Goal: Contribute content: Contribute content

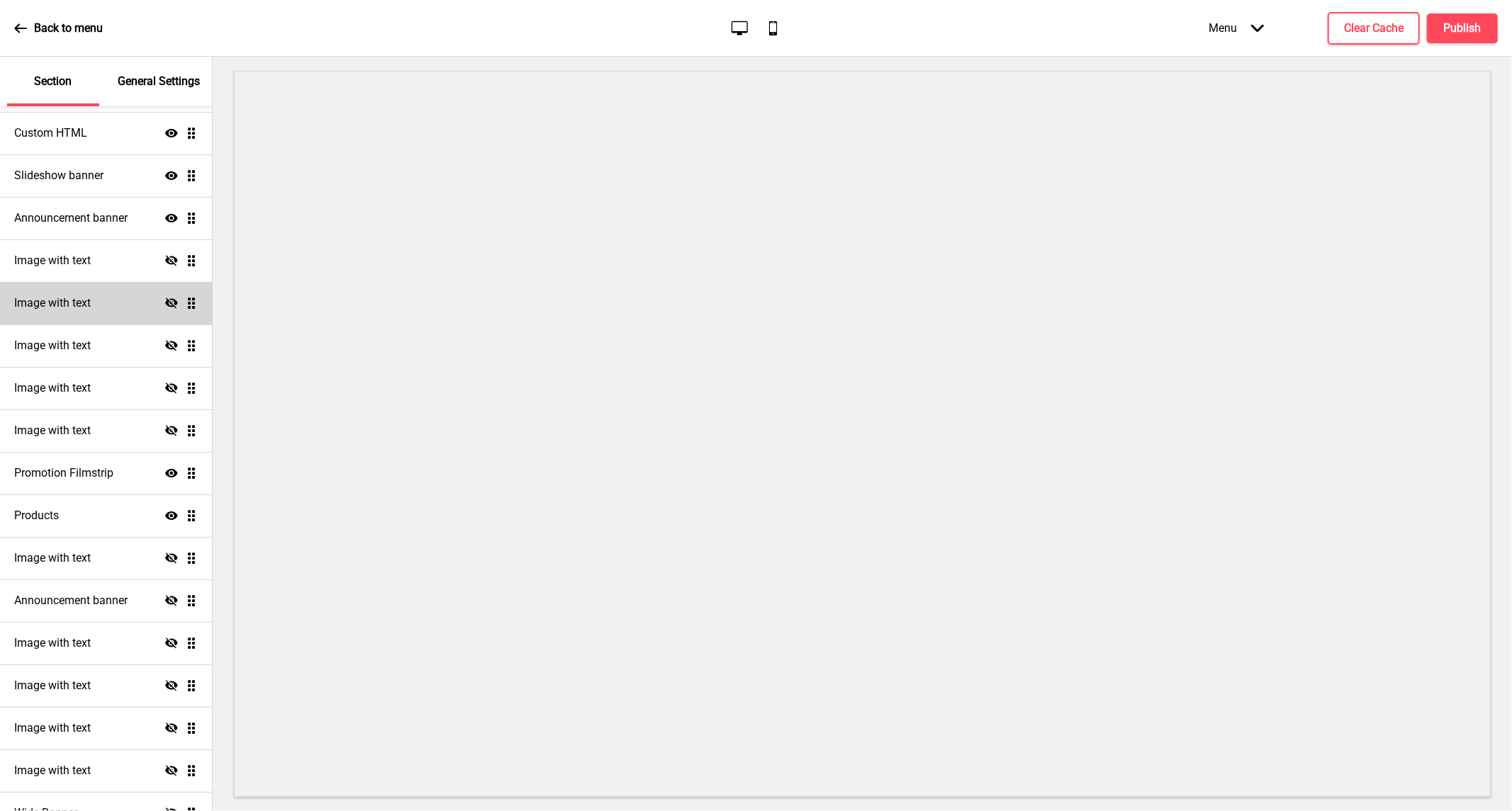
scroll to position [229, 0]
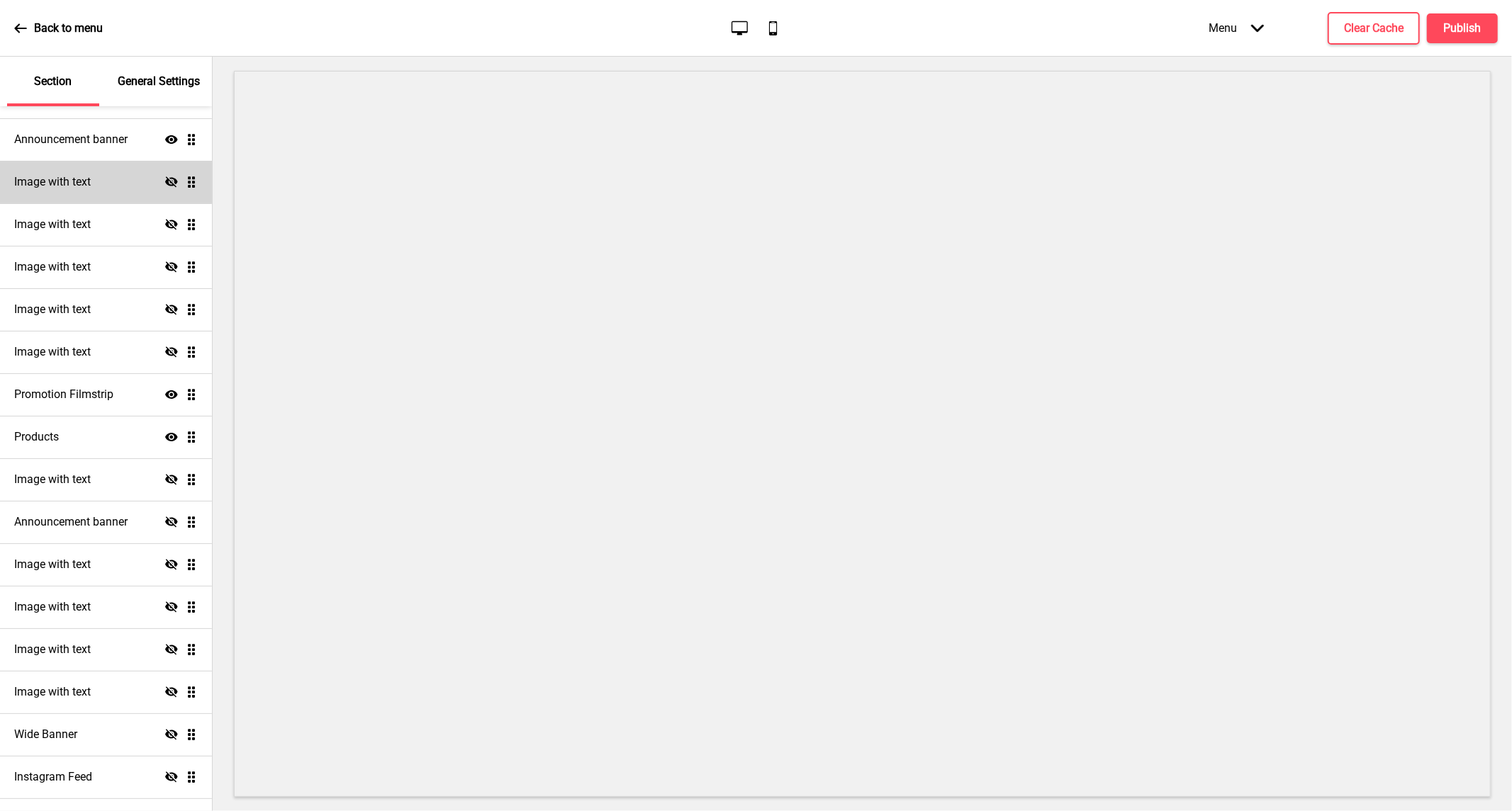
click at [165, 178] on icon "Hide" at bounding box center [171, 181] width 12 height 12
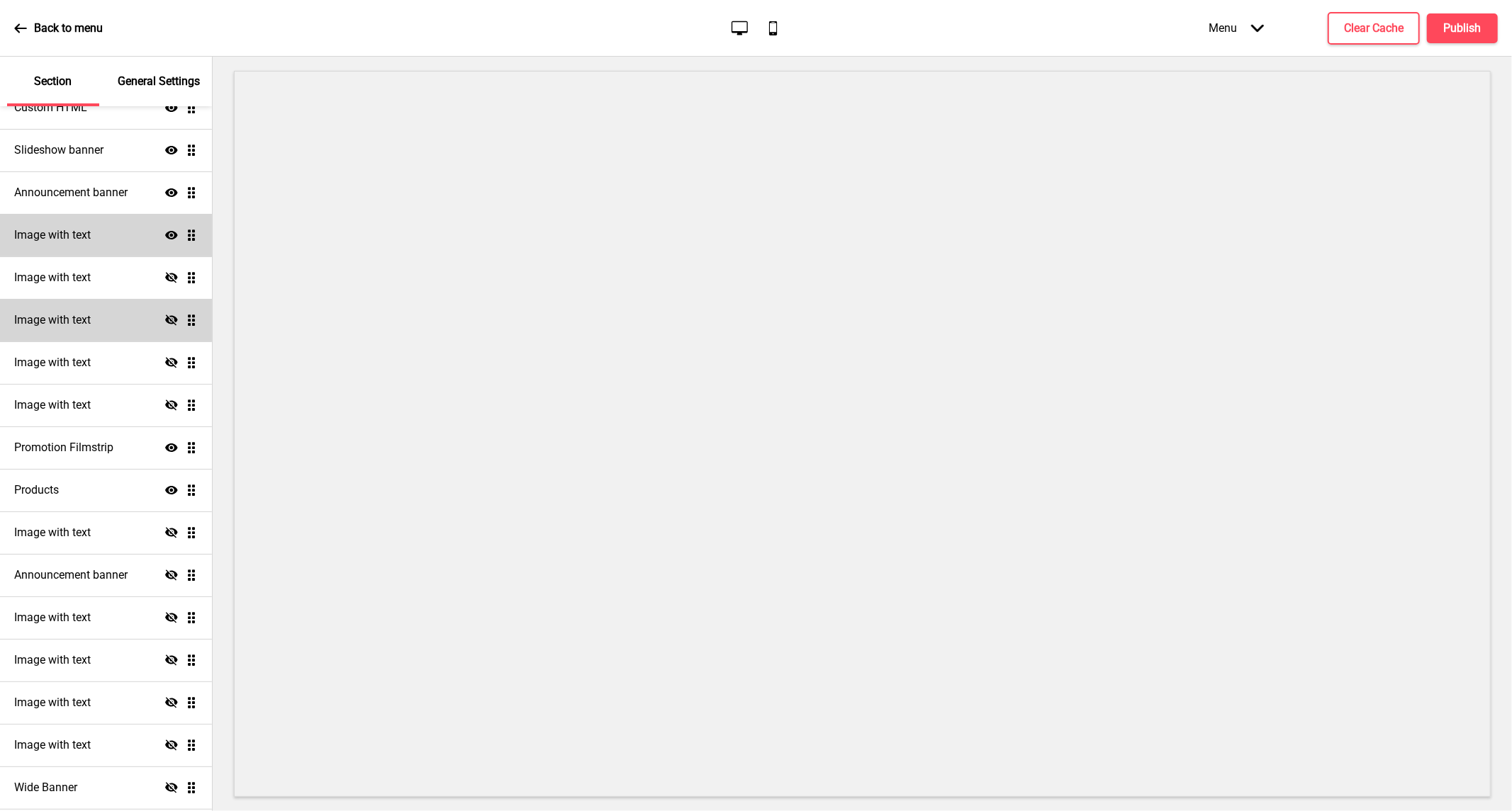
scroll to position [150, 0]
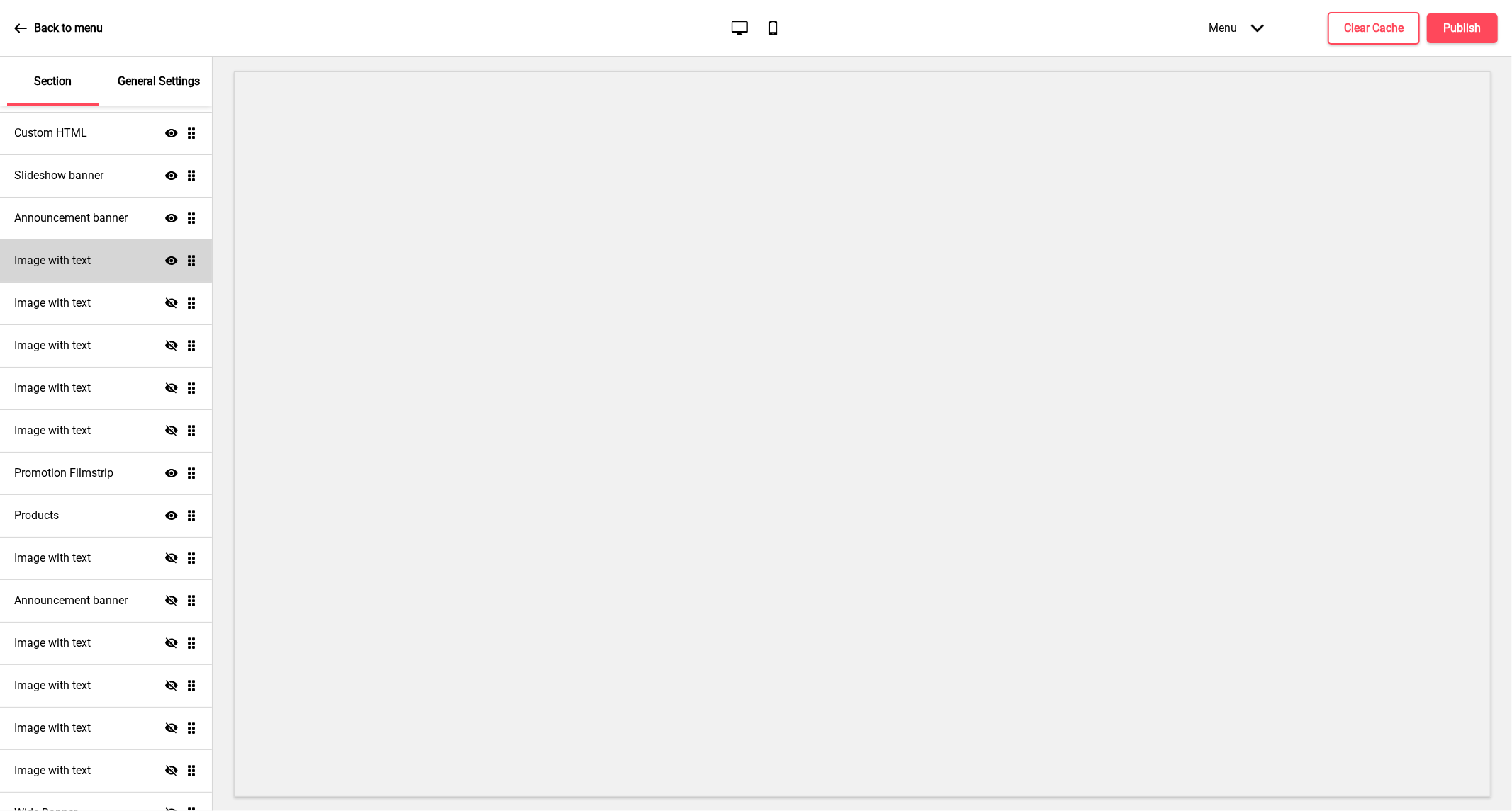
click at [52, 260] on h4 "Image with text" at bounding box center [53, 261] width 76 height 15
select select "center"
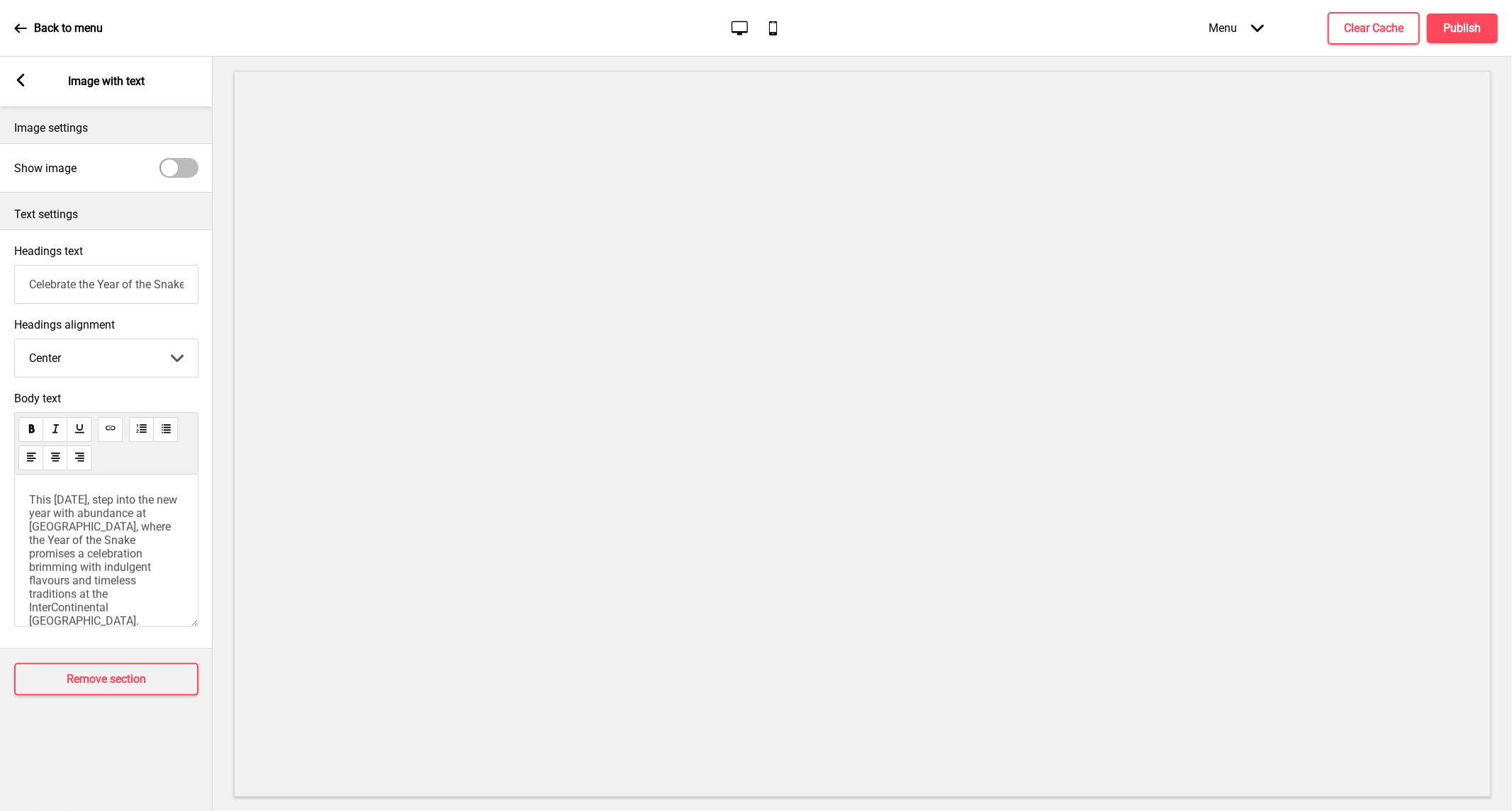
click at [91, 303] on input "Celebrate the Year of the Snake with Embering Abundance" at bounding box center [106, 284] width 184 height 39
paste input "Mid-Autumn Treasures: Lunar Blooms"
type input "Mid-Autumn Treasures: Lunar Blooms"
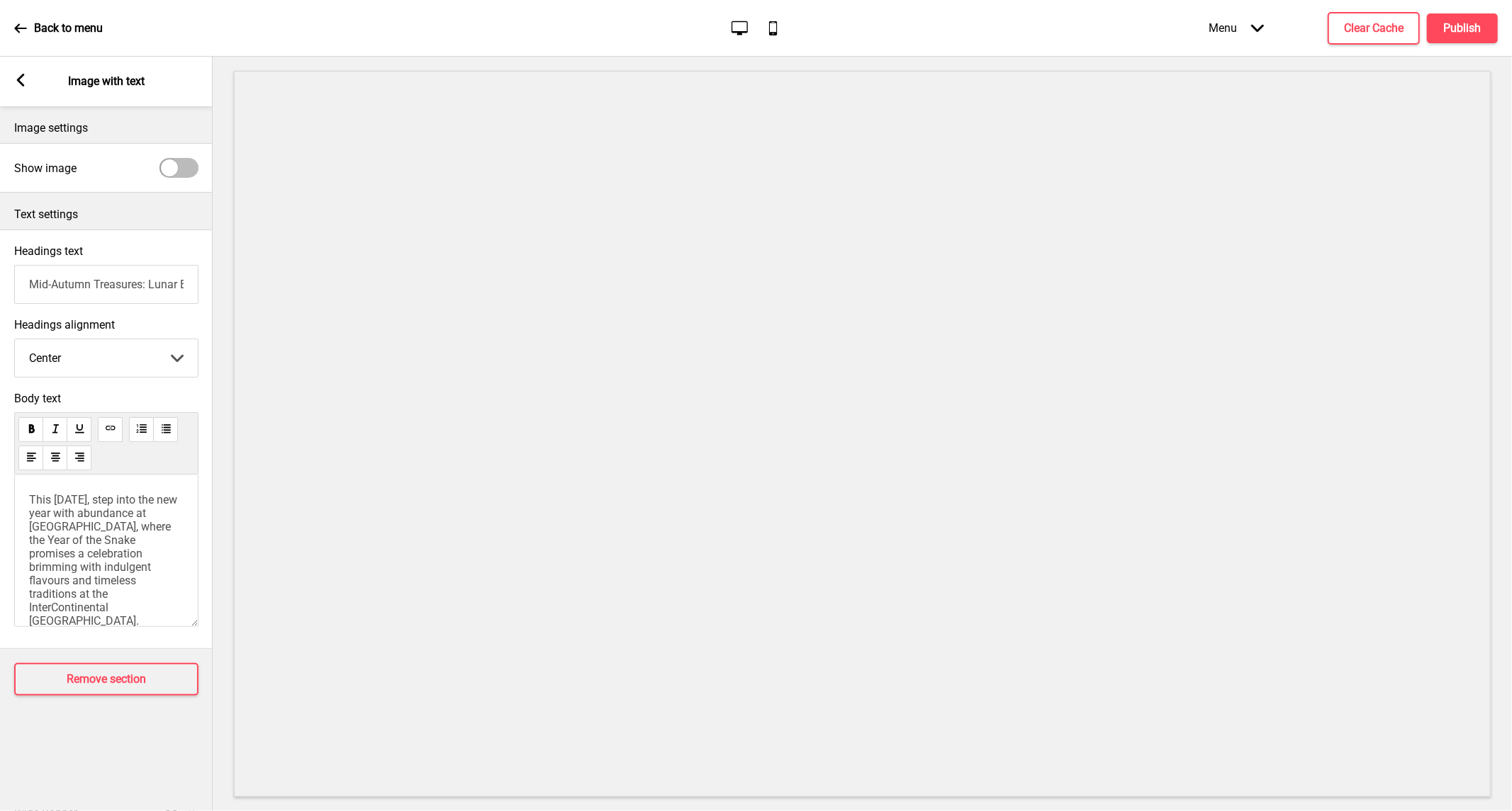
click at [140, 575] on span "This [DATE], step into the new year with abundance at [GEOGRAPHIC_DATA], where …" at bounding box center [105, 634] width 154 height 283
click at [27, 543] on div "This Mid-Autumn Festival, honour cherished traditions and celebrate the season …" at bounding box center [106, 550] width 184 height 152
click at [32, 546] on span "This Mid-Autumn Festival, honour cherished traditions and celebrate the season …" at bounding box center [99, 591] width 141 height 121
click at [112, 606] on span "This Mid-Autumn Festival, honour cherished traditions and celebrate the season …" at bounding box center [99, 553] width 141 height 121
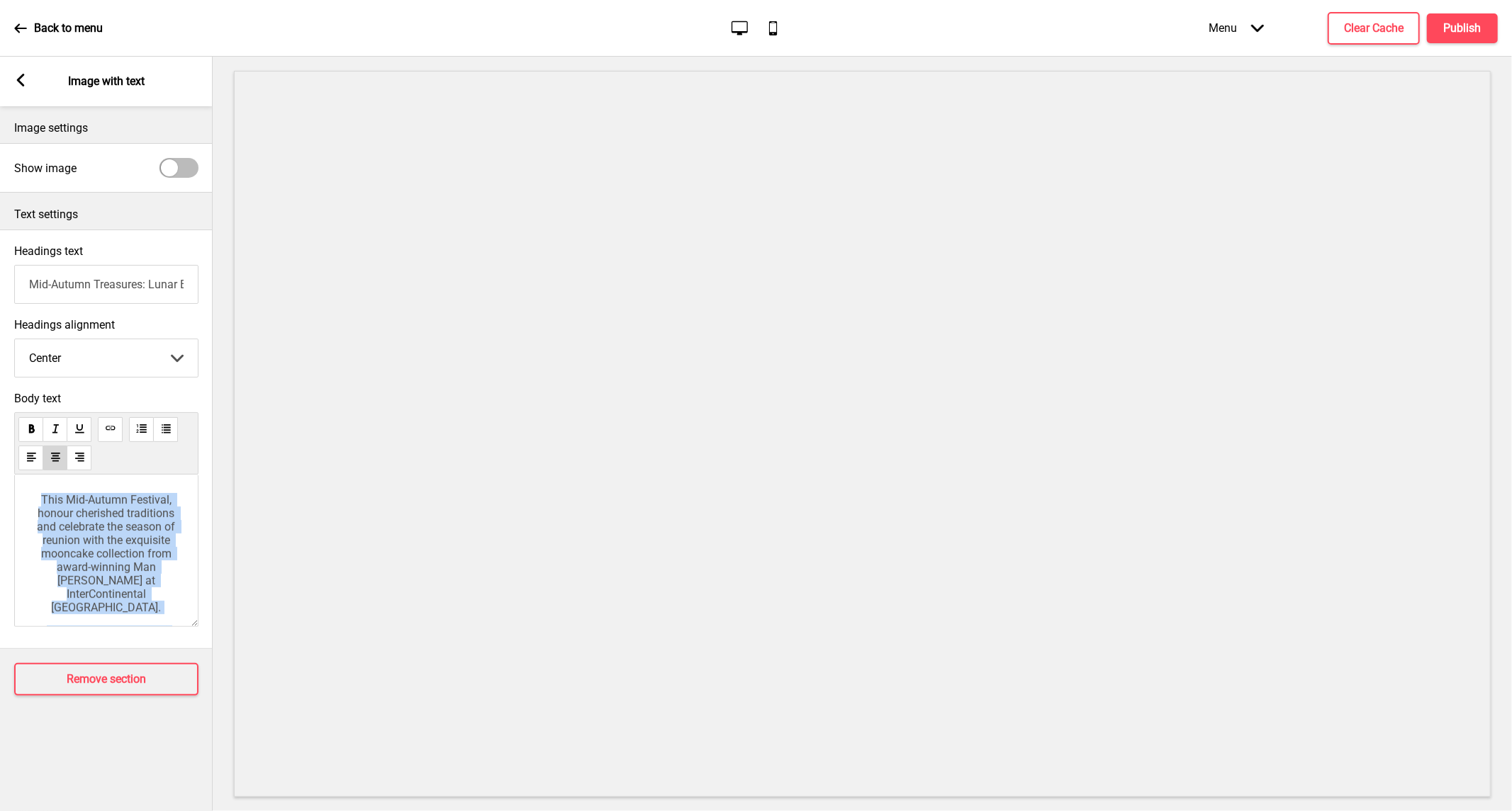
click at [107, 550] on span "This Mid-Autumn Festival, honour cherished traditions and celebrate the season …" at bounding box center [108, 553] width 141 height 121
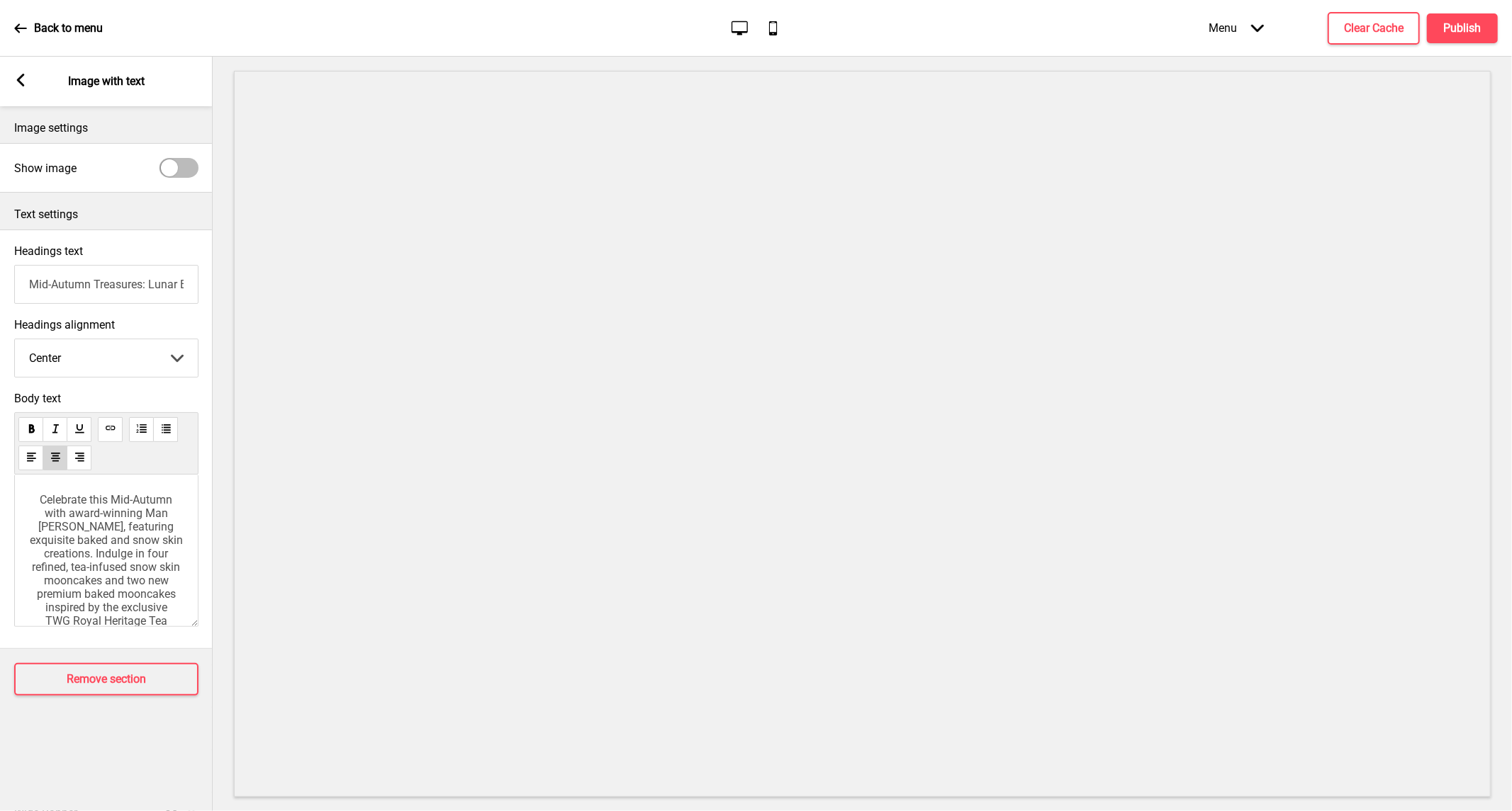
click at [33, 515] on span "Celebrate this Mid-Autumn with award-winning Man [PERSON_NAME], featuring exqui…" at bounding box center [107, 688] width 158 height 391
click at [33, 613] on p "Celebrate this Mid-Autumn with award-winning Man [PERSON_NAME], featuring exqui…" at bounding box center [106, 688] width 155 height 391
click at [37, 585] on p "Celebrate this Mid-Autumn with award-winning Man [PERSON_NAME], featuring exqui…" at bounding box center [106, 609] width 155 height 391
click at [45, 572] on p "Celebrate this Mid-Autumn with award-winning Man [PERSON_NAME], featuring exqui…" at bounding box center [106, 609] width 155 height 391
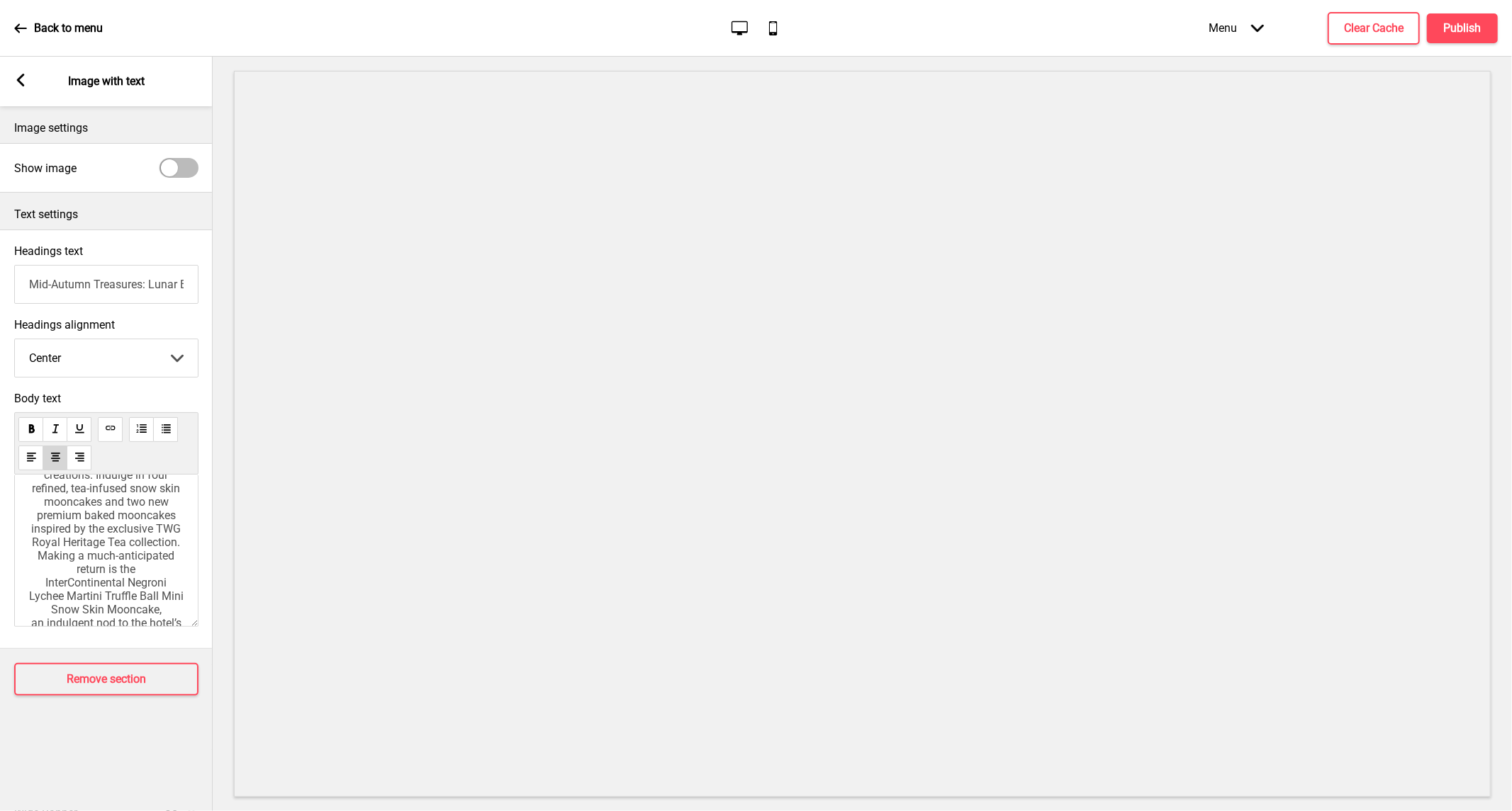
click at [32, 597] on span "Celebrate this Mid-Autumn with award-winning Man [PERSON_NAME], featuring exqui…" at bounding box center [107, 609] width 158 height 391
click at [67, 550] on p "Making a much-anticipated return is the InterContinental Negroni Lychee Martini…" at bounding box center [106, 609] width 155 height 256
click at [36, 563] on p "Making a much-anticipated return is the InterContinental Negroni Lychee Martini…" at bounding box center [106, 609] width 155 height 256
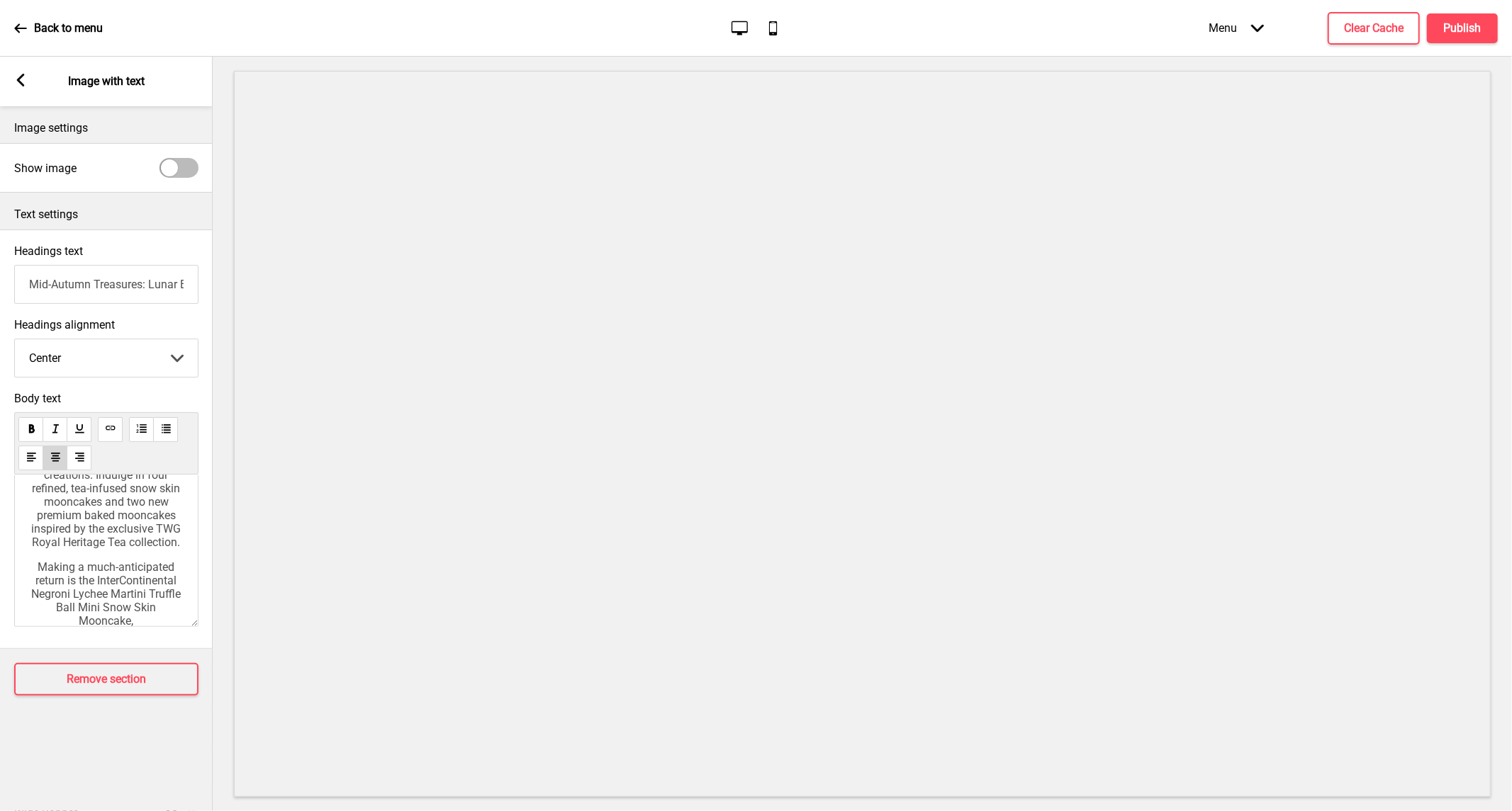
click at [111, 494] on span "Celebrate this Mid-Autumn with award-winning Man [PERSON_NAME], featuring exqui…" at bounding box center [107, 481] width 156 height 135
drag, startPoint x: 60, startPoint y: 559, endPoint x: 97, endPoint y: 558, distance: 37.0
click at [61, 559] on span "Indulge in four refined, tea-infused snow skin mooncakes and two new premium ba…" at bounding box center [108, 558] width 155 height 81
click at [54, 569] on p "Making a much-anticipated return is the InterContinental Negroni Lychee Martini…" at bounding box center [106, 473] width 155 height 256
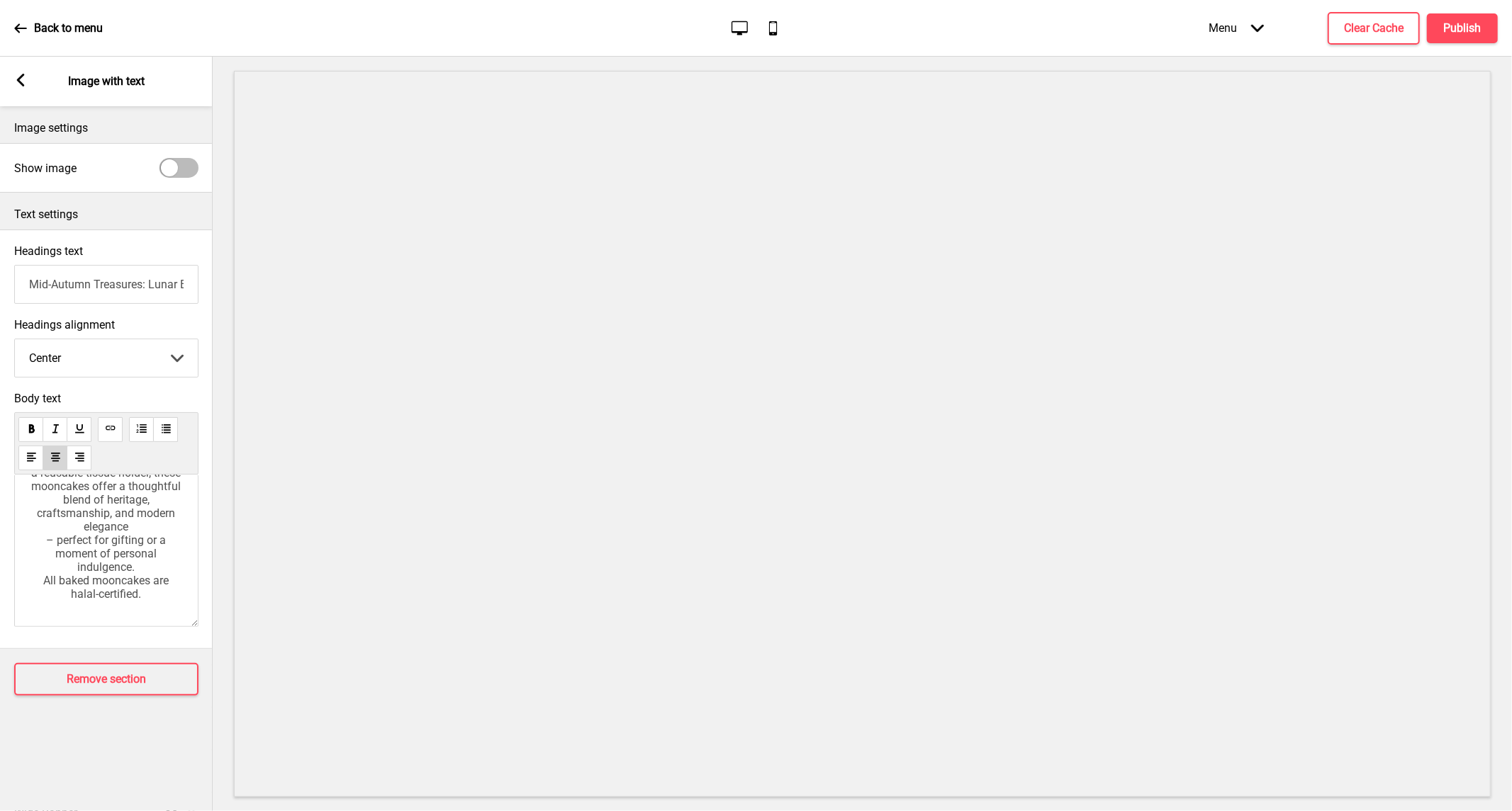
click at [62, 537] on p "Making a much-anticipated return is the InterContinental Negroni Lychee Martini…" at bounding box center [106, 473] width 155 height 256
click at [32, 523] on p "Making a much-anticipated return is the InterContinental Negroni Lychee Martini…" at bounding box center [106, 473] width 155 height 256
click at [133, 534] on p "Making a much-anticipated return is the InterContinental Negroni Lychee Martini…" at bounding box center [106, 473] width 155 height 256
copy div "Celebrate this Mid-Autumn with award-winning Man [PERSON_NAME], featuring exqui…"
click at [153, 515] on span "Making a much-anticipated return is the InterContinental Negroni Lychee Martini…" at bounding box center [108, 473] width 154 height 256
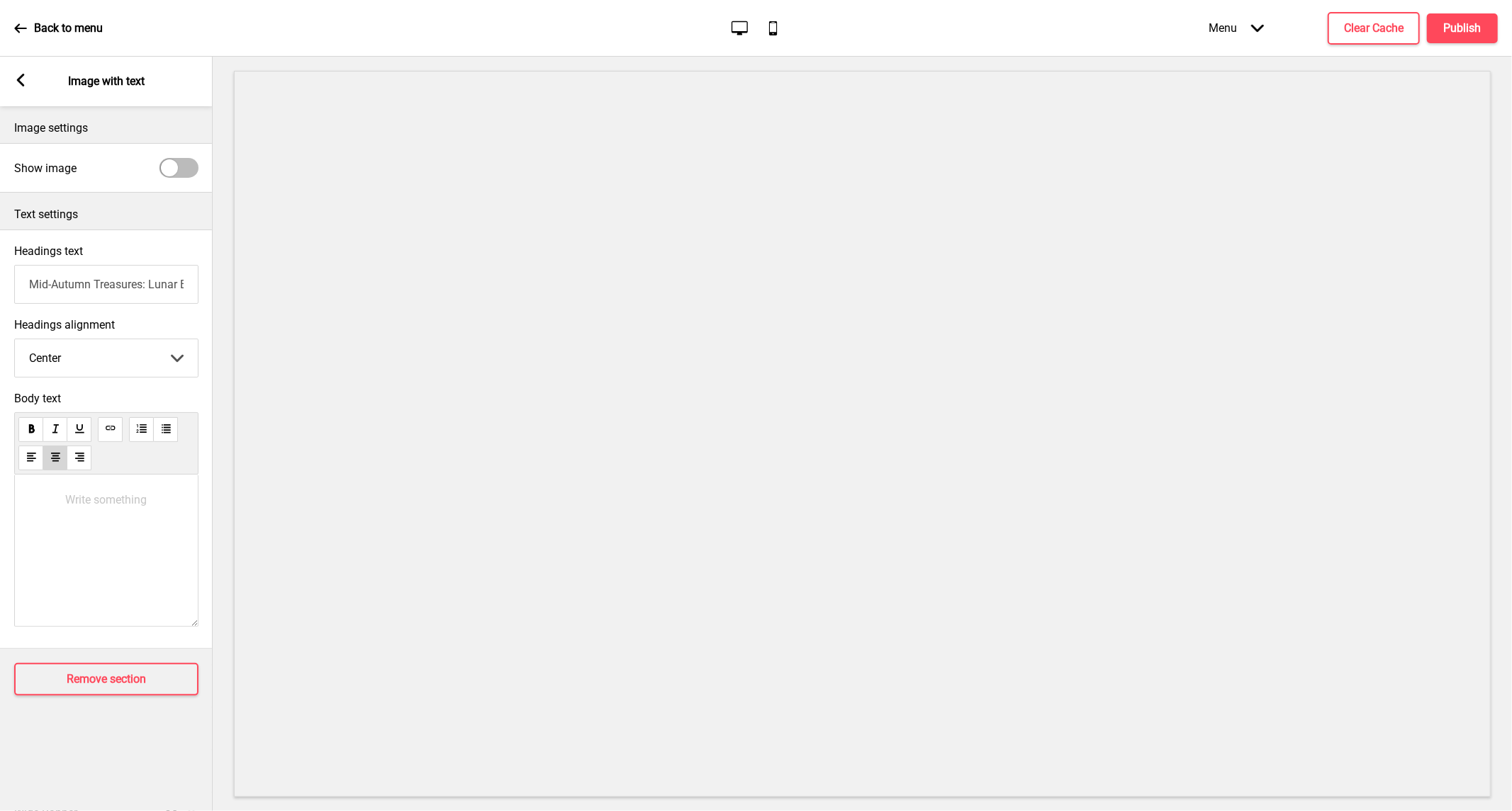
scroll to position [452, 0]
click at [44, 524] on p "﻿" at bounding box center [106, 518] width 155 height 13
click at [31, 553] on p "All baked mooncakes are [DEMOGRAPHIC_DATA]-certified." at bounding box center [106, 556] width 155 height 40
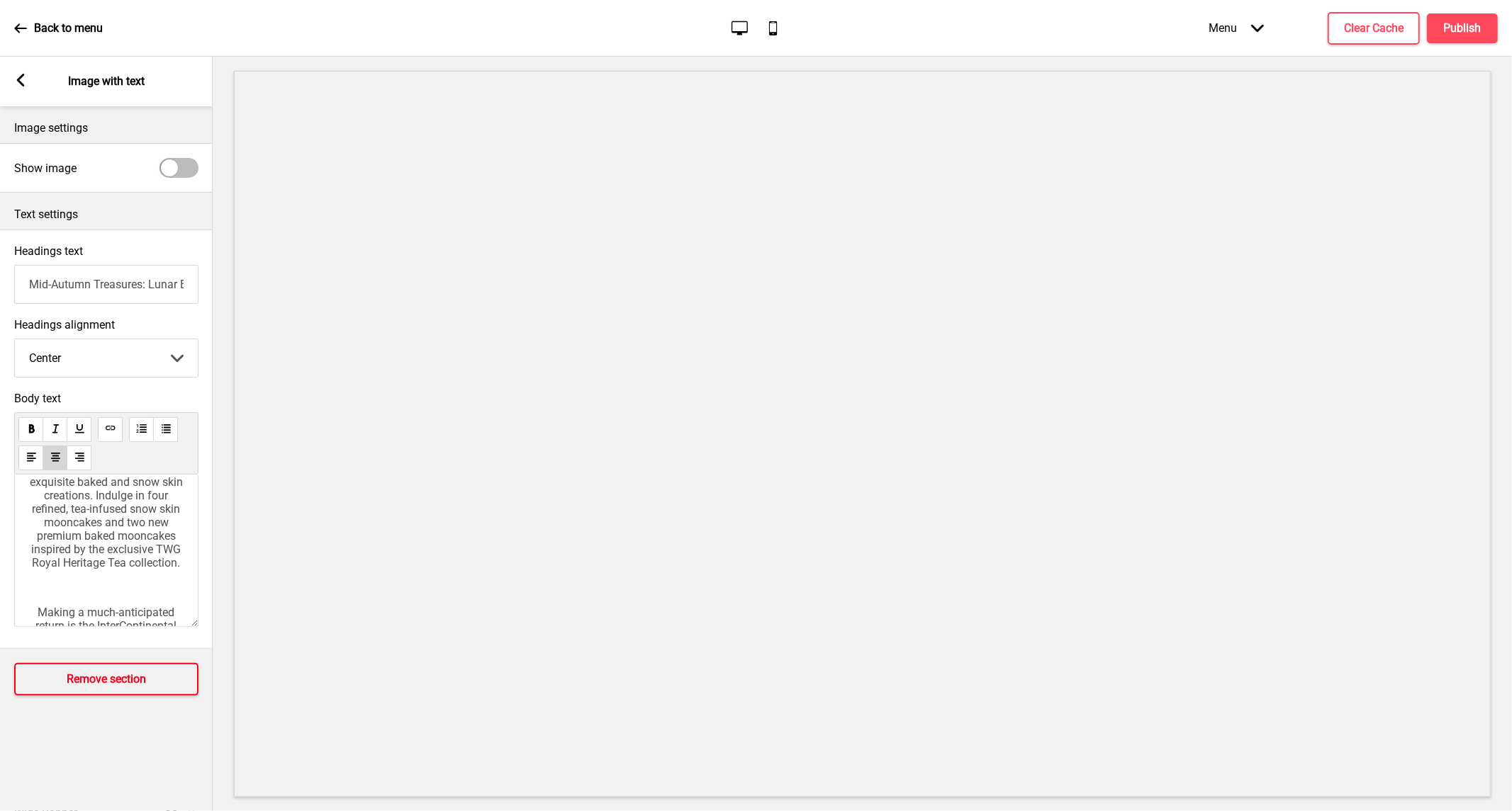
scroll to position [32, 0]
click at [1470, 32] on h4 "Publish" at bounding box center [1462, 29] width 37 height 15
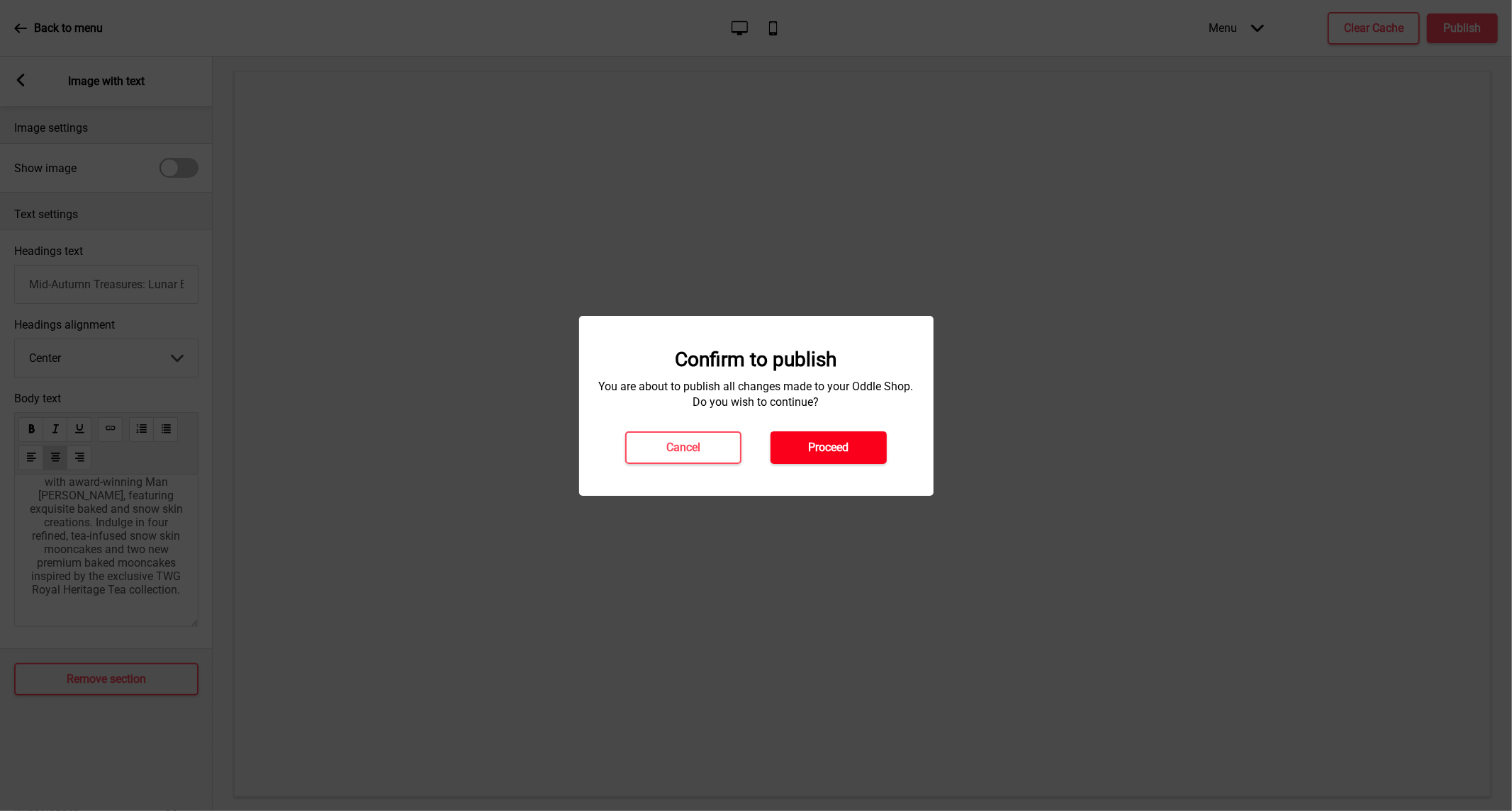
click at [818, 450] on h4 "Proceed" at bounding box center [829, 448] width 40 height 15
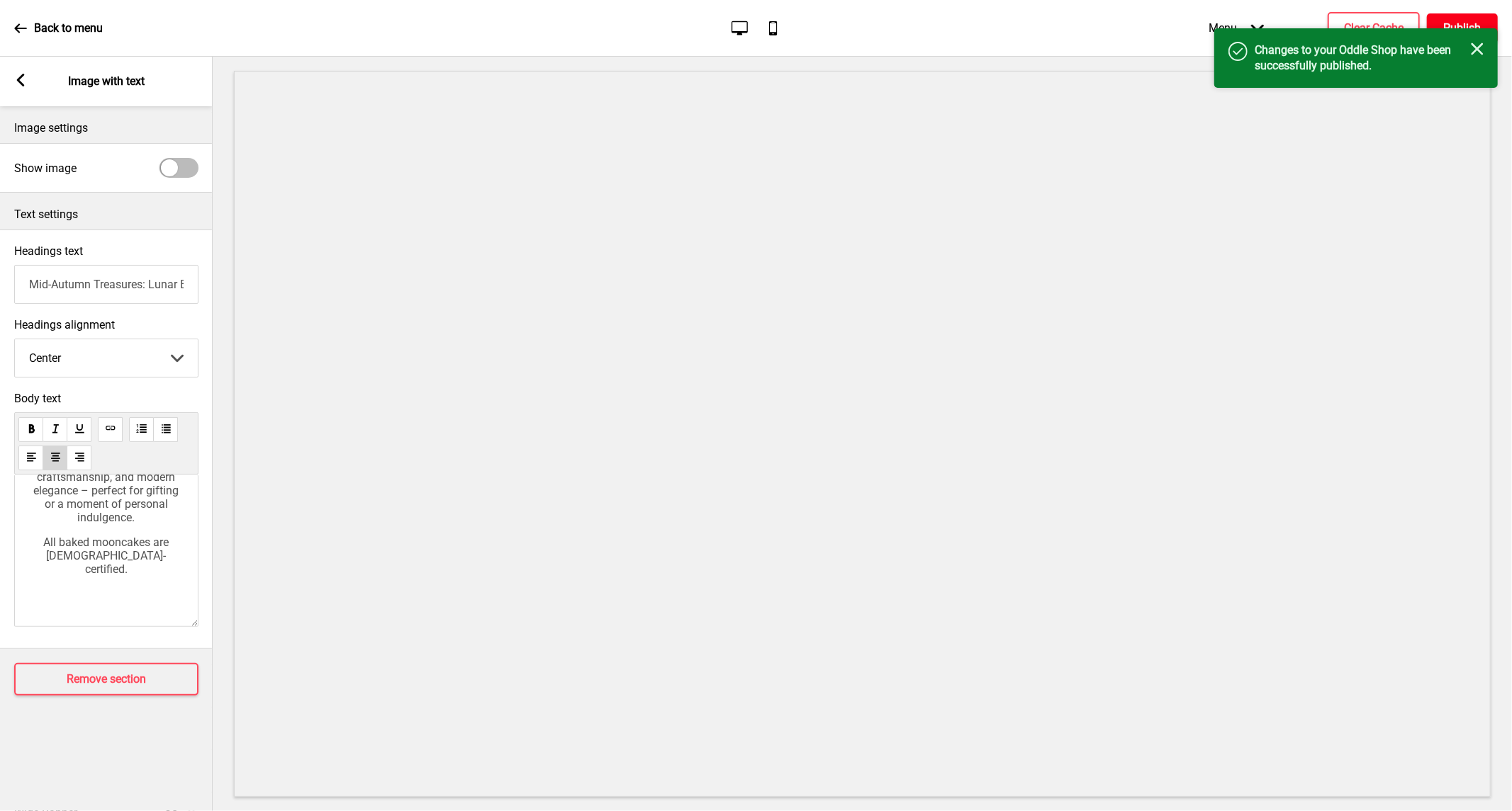
scroll to position [425, 0]
drag, startPoint x: 140, startPoint y: 609, endPoint x: 149, endPoint y: 608, distance: 9.1
click at [141, 609] on div "Celebrate this Mid-Autumn with award-winning Man [PERSON_NAME], featuring exqui…" at bounding box center [106, 550] width 184 height 152
click at [87, 610] on div "Celebrate this Mid-Autumn with award-winning Man [PERSON_NAME], featuring exqui…" at bounding box center [106, 550] width 184 height 152
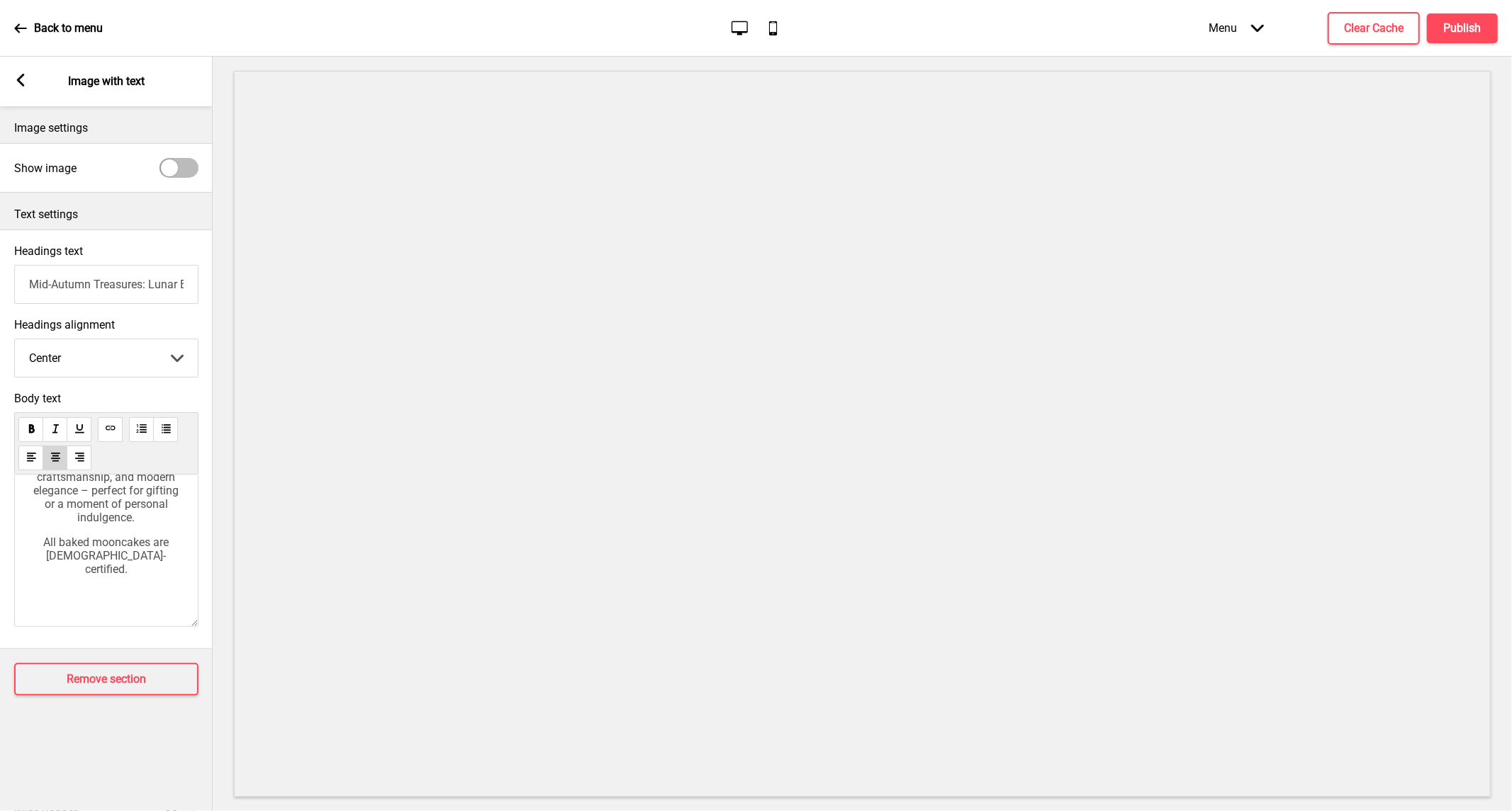
drag, startPoint x: 88, startPoint y: 606, endPoint x: 81, endPoint y: 605, distance: 7.1
click at [82, 601] on p "﻿" at bounding box center [106, 594] width 155 height 13
click at [81, 616] on div "Celebrate this Mid-Autumn with award-winning Man [PERSON_NAME], featuring exqui…" at bounding box center [106, 550] width 184 height 152
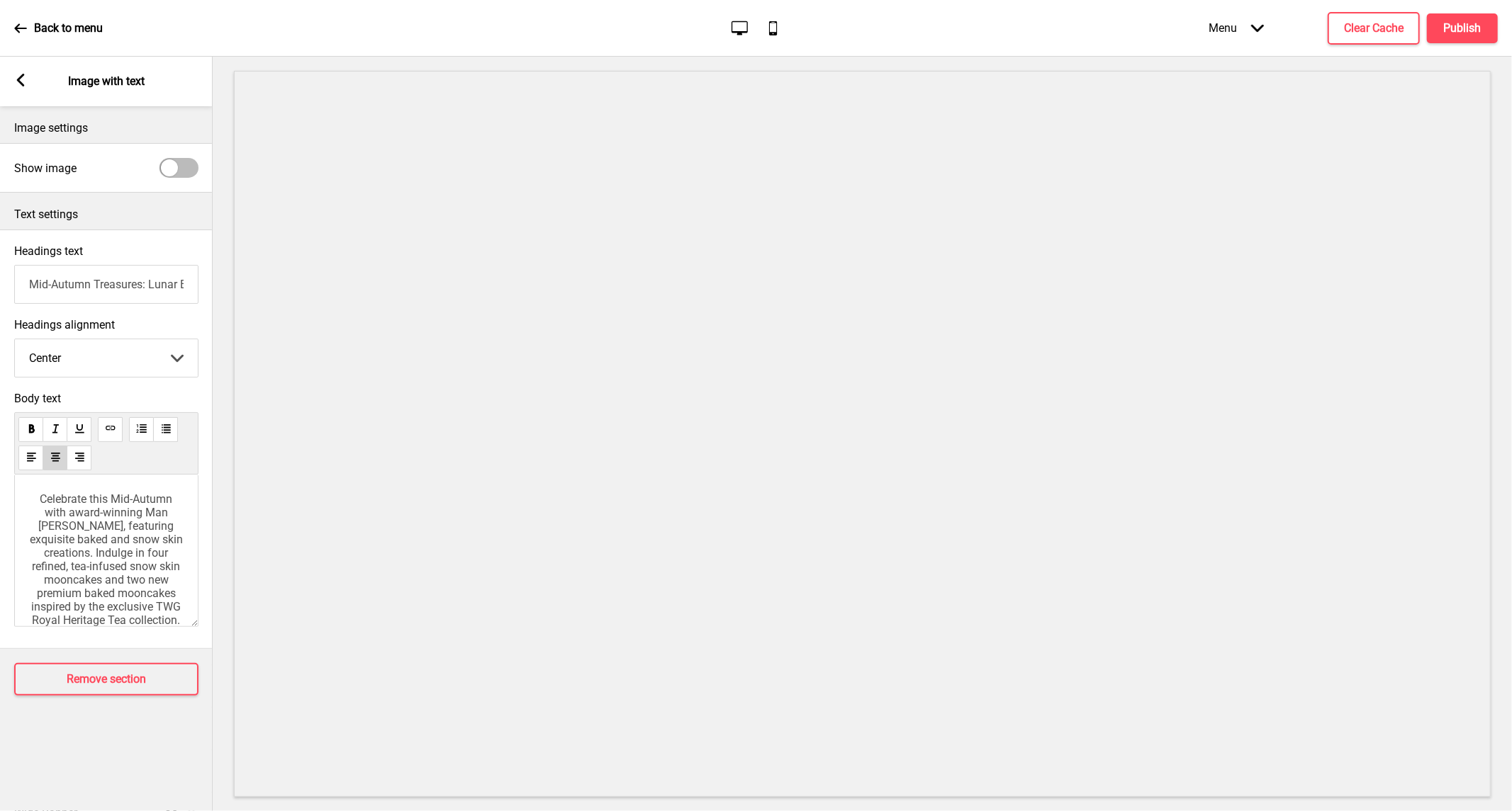
scroll to position [0, 0]
click at [70, 496] on div "Celebrate this Mid-Autumn with award-winning Man [PERSON_NAME], featuring exqui…" at bounding box center [106, 550] width 184 height 152
click at [74, 520] on span "Celebrate this Mid-Autumn with award-winning Man [PERSON_NAME], featuring exqui…" at bounding box center [107, 560] width 156 height 135
drag, startPoint x: 97, startPoint y: 543, endPoint x: 193, endPoint y: 529, distance: 97.0
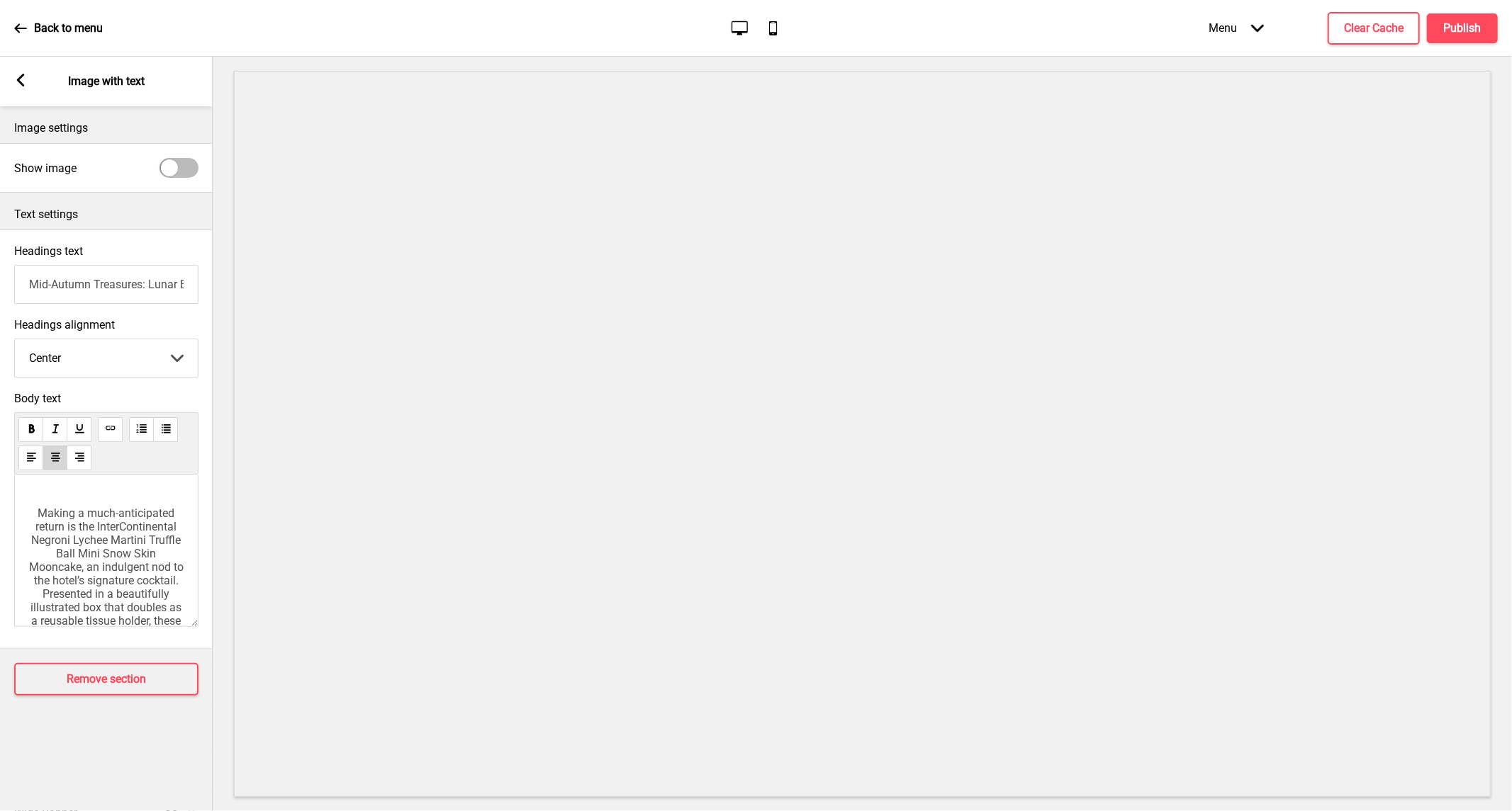
click at [99, 543] on div "Celebrate this Mid-Autumn with award-winning Man [PERSON_NAME], featuring exqui…" at bounding box center [106, 548] width 155 height 424
click at [140, 496] on p "﻿" at bounding box center [106, 488] width 155 height 13
click at [1461, 34] on h4 "Publish" at bounding box center [1462, 29] width 37 height 15
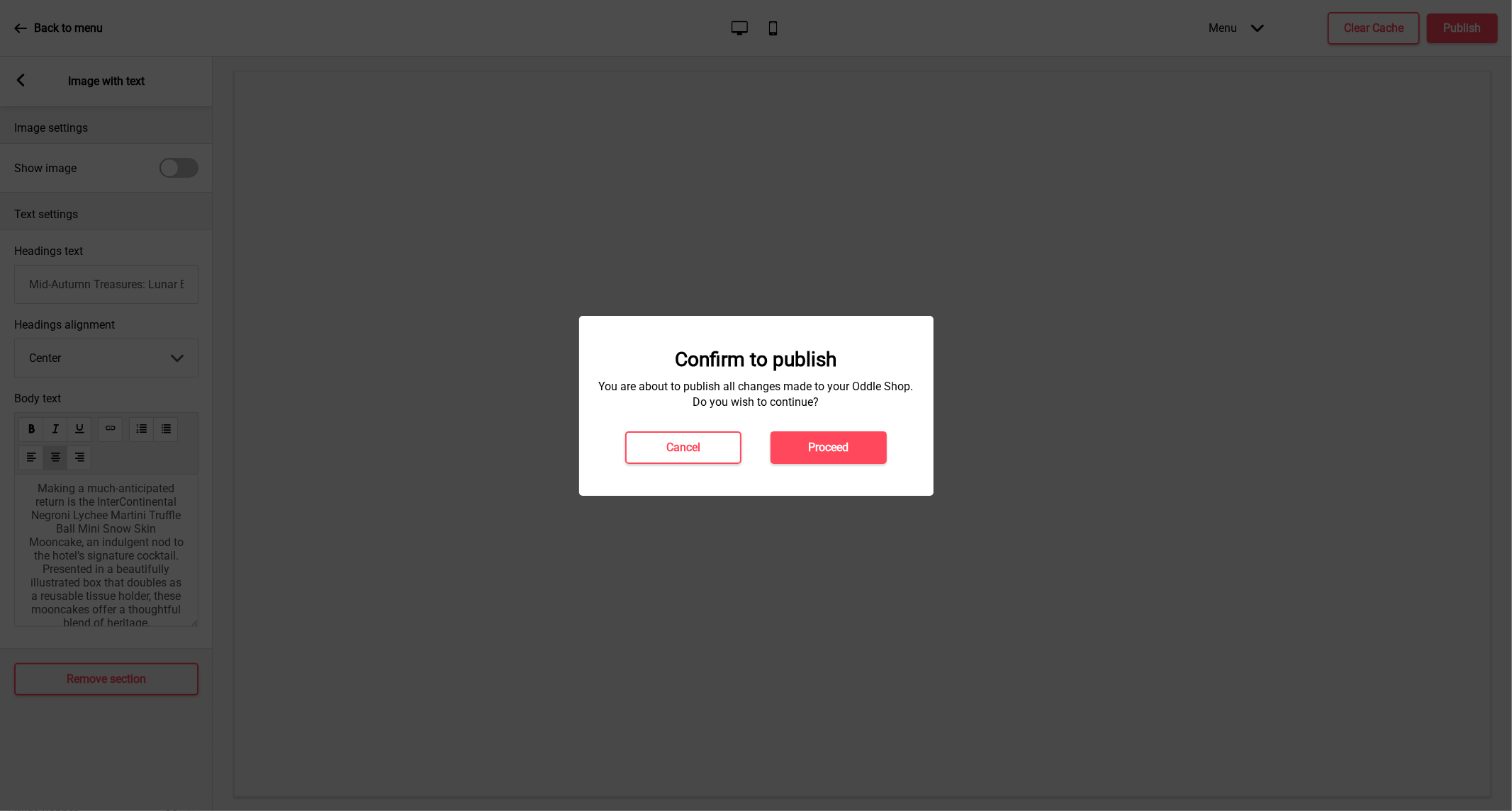
click at [810, 430] on div "Confirm to publish You are about to publish all changes made to your Oddle Shop…" at bounding box center [756, 406] width 326 height 117
click at [811, 433] on button "Proceed" at bounding box center [829, 448] width 117 height 32
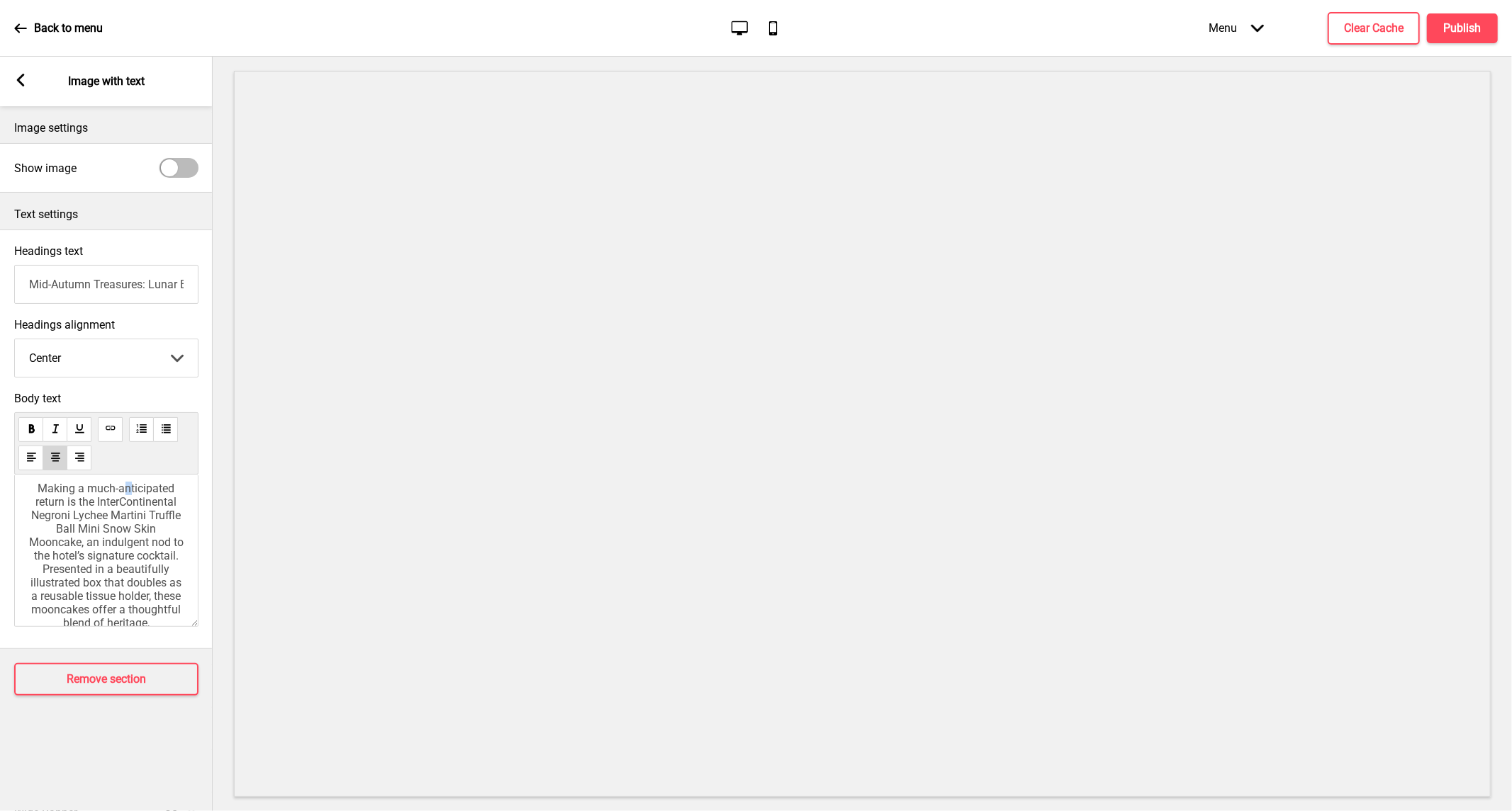
click at [122, 521] on div "Celebrate this Mid-Autumn with award-winning Man [PERSON_NAME], featuring exqui…" at bounding box center [106, 536] width 155 height 399
click at [23, 530] on div "Celebrate this Mid-Autumn with award-winning Man [PERSON_NAME], featuring exqui…" at bounding box center [106, 550] width 184 height 152
click at [32, 535] on p "Making a much-anticipated return is the InterContinental Negroni Lychee Martini…" at bounding box center [106, 582] width 155 height 202
drag, startPoint x: 67, startPoint y: 532, endPoint x: 18, endPoint y: 527, distance: 49.3
click at [18, 527] on div "Celebrate this Mid-Autumn with award-winning Man [PERSON_NAME], featuring exqui…" at bounding box center [106, 550] width 184 height 152
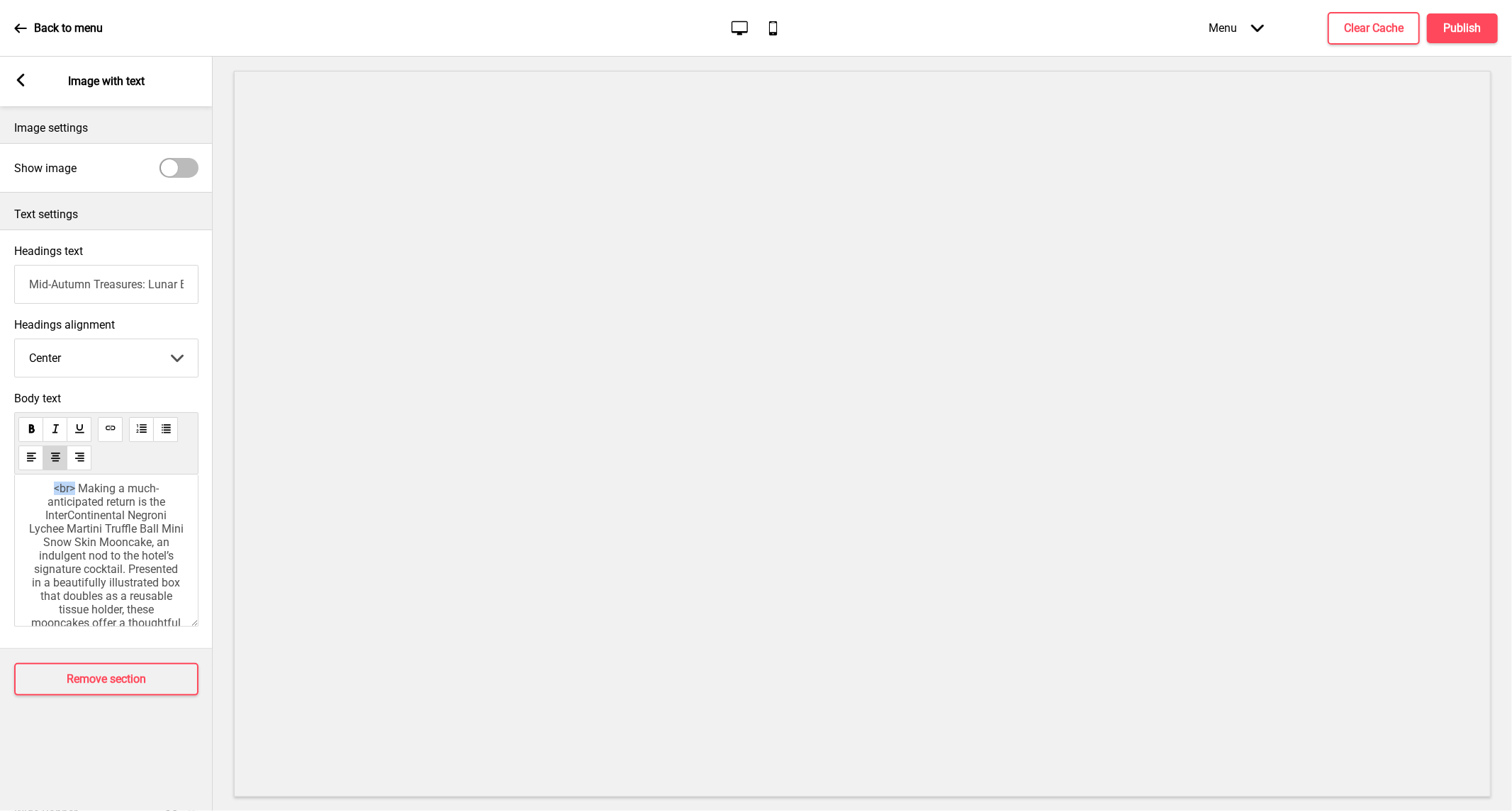
copy span "<br>"
click at [29, 582] on div "Celebrate this Mid-Autumn with award-winning Man [PERSON_NAME], featuring exqui…" at bounding box center [106, 550] width 184 height 152
click at [44, 581] on span "All baked mooncakes are [DEMOGRAPHIC_DATA]-certified." at bounding box center [108, 581] width 128 height 40
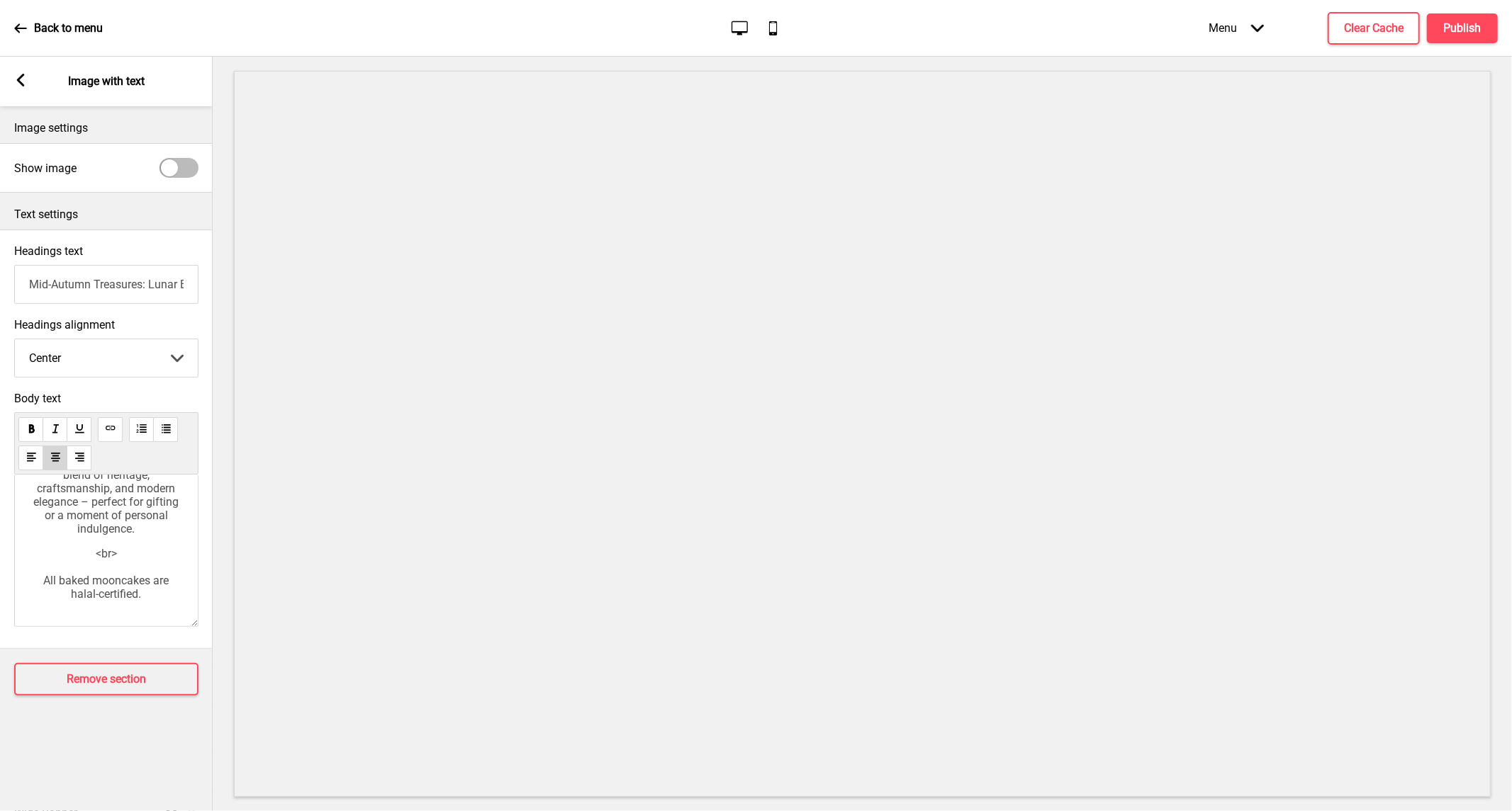
scroll to position [418, 0]
click at [1464, 21] on h4 "Publish" at bounding box center [1462, 29] width 37 height 15
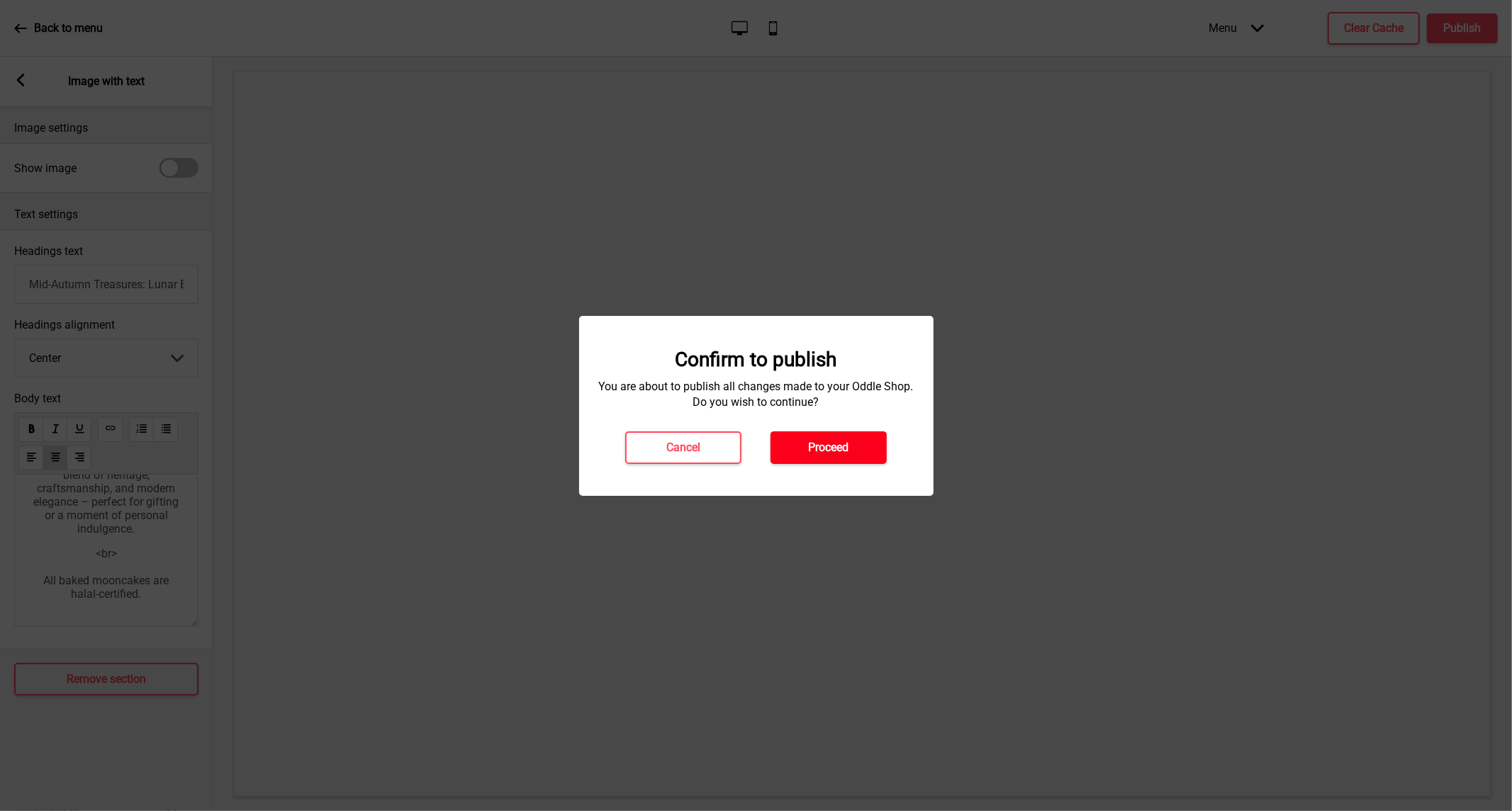
click at [786, 439] on button "Proceed" at bounding box center [829, 448] width 117 height 32
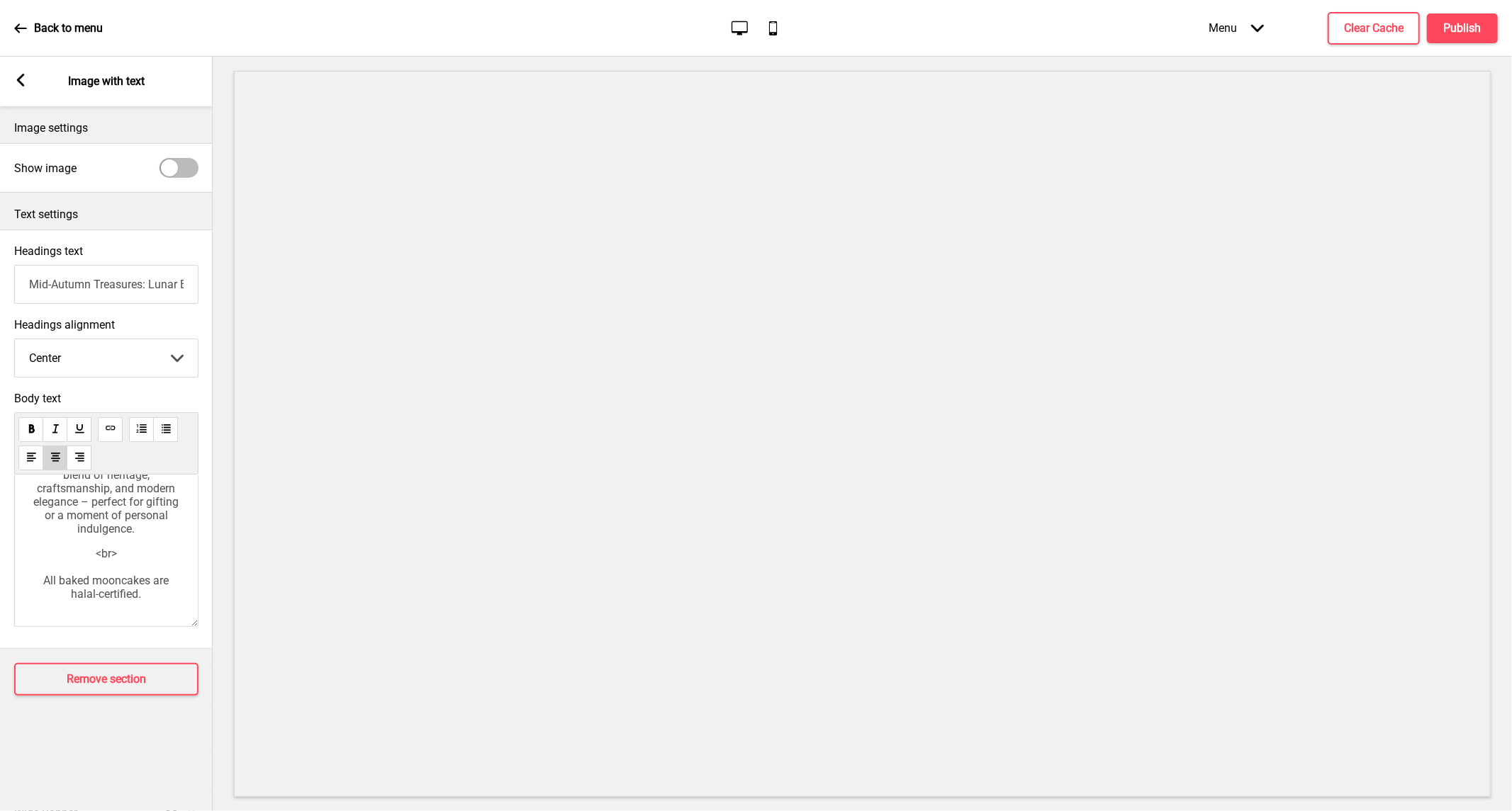
click at [69, 547] on p "<br> All baked mooncakes are halal-certified." at bounding box center [106, 574] width 155 height 53
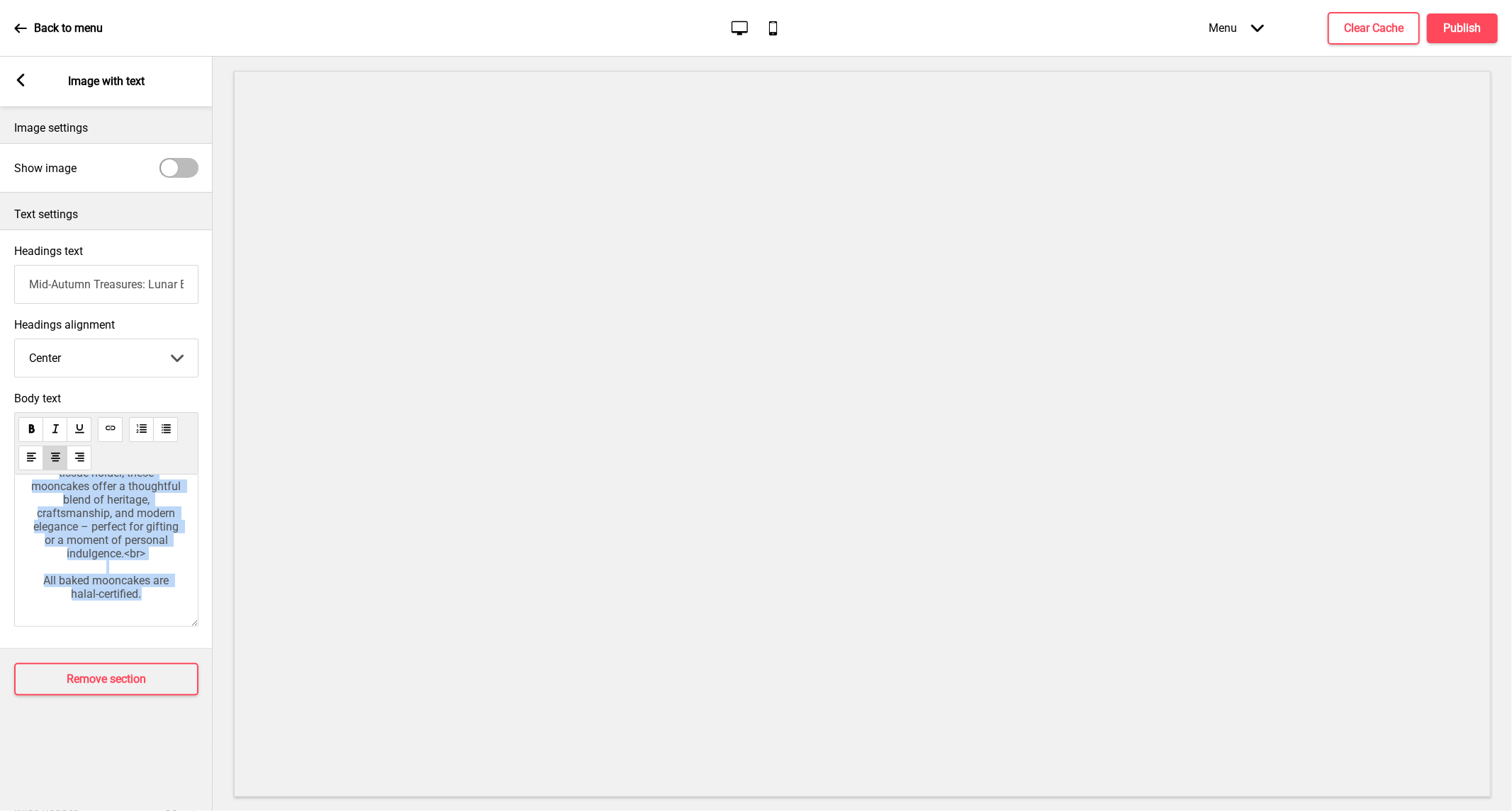
scroll to position [0, 0]
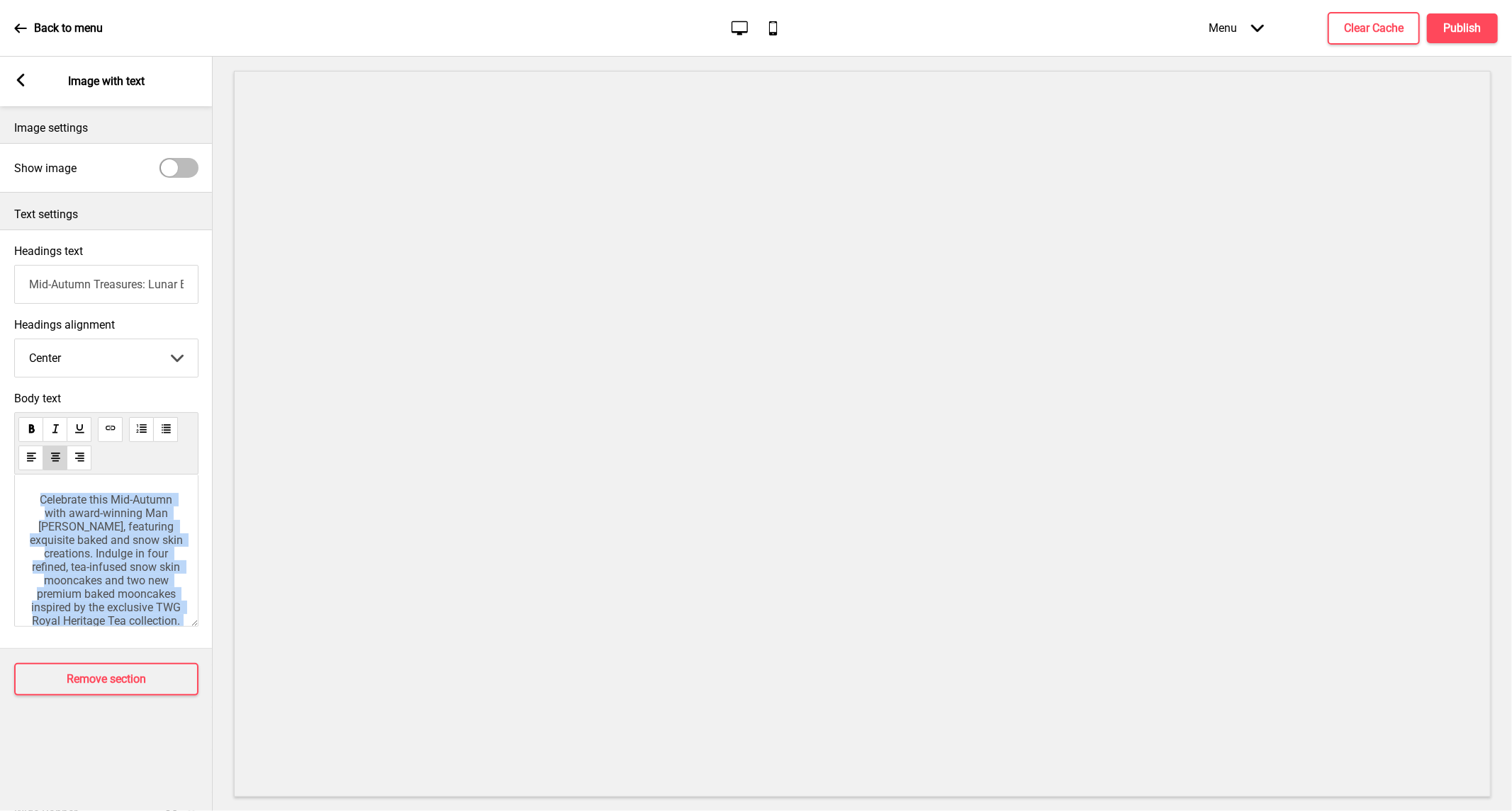
drag, startPoint x: 143, startPoint y: 603, endPoint x: 0, endPoint y: 441, distance: 216.1
click at [0, 441] on div "Body text Celebrate this Mid-Autumn with award-winning Man [PERSON_NAME], featu…" at bounding box center [106, 513] width 213 height 257
copy div "Celebrate this Mid-Autumn with award-winning Man [PERSON_NAME], featuring exqui…"
click at [51, 543] on span "Celebrate this Mid-Autumn with award-winning Man [PERSON_NAME], featuring exqui…" at bounding box center [107, 560] width 156 height 135
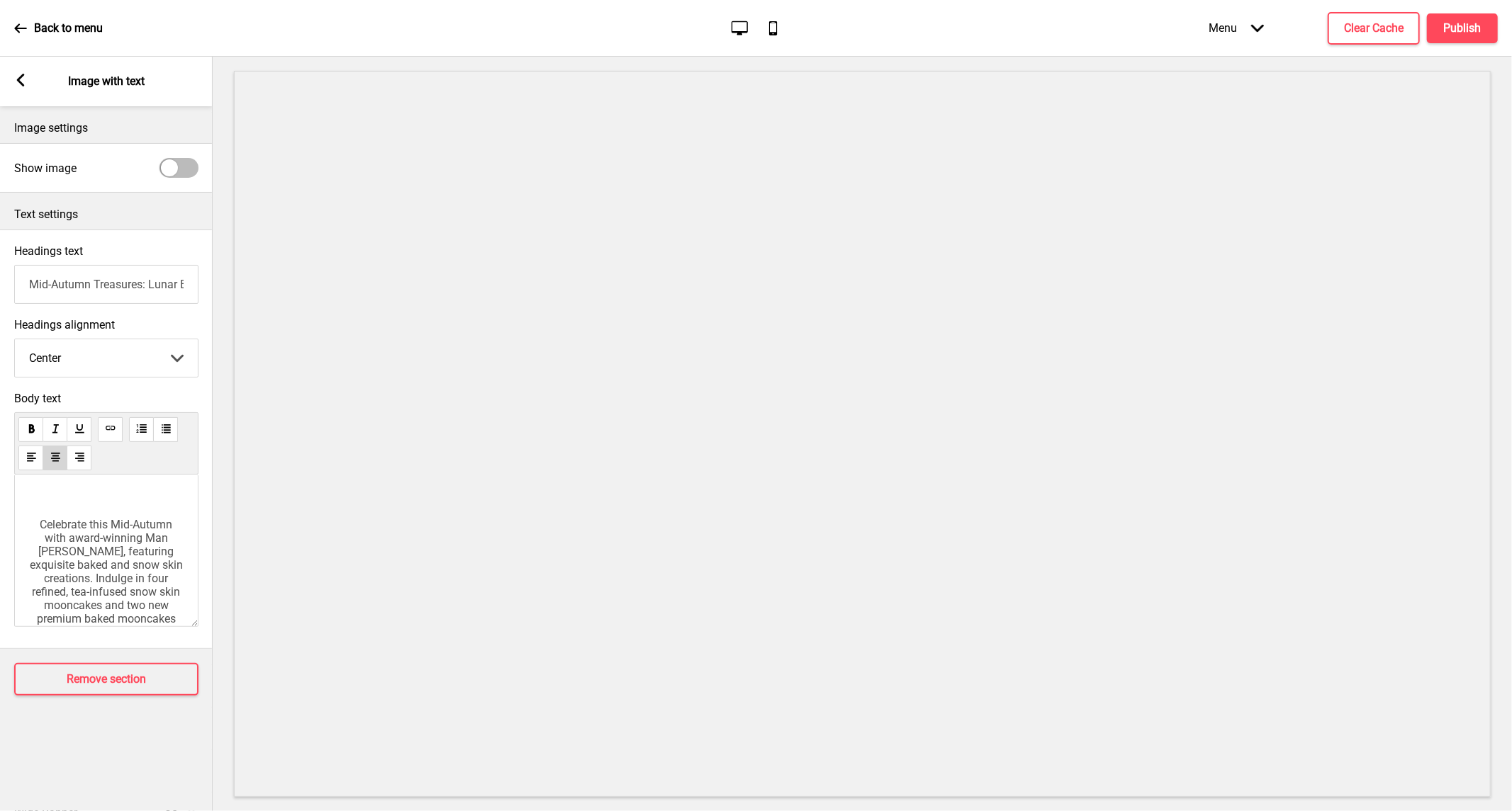
click at [32, 532] on span "Celebrate this Mid-Autumn with award-winning Man [PERSON_NAME], featuring exqui…" at bounding box center [107, 585] width 156 height 135
click at [123, 586] on span "Celebrate this Mid-Autumn with award-winning Man [PERSON_NAME], featuring exqui…" at bounding box center [107, 560] width 156 height 135
click at [112, 567] on span "Celebrate this Mid-Autumn with award-winning Man [PERSON_NAME], featuring exqui…" at bounding box center [107, 560] width 156 height 135
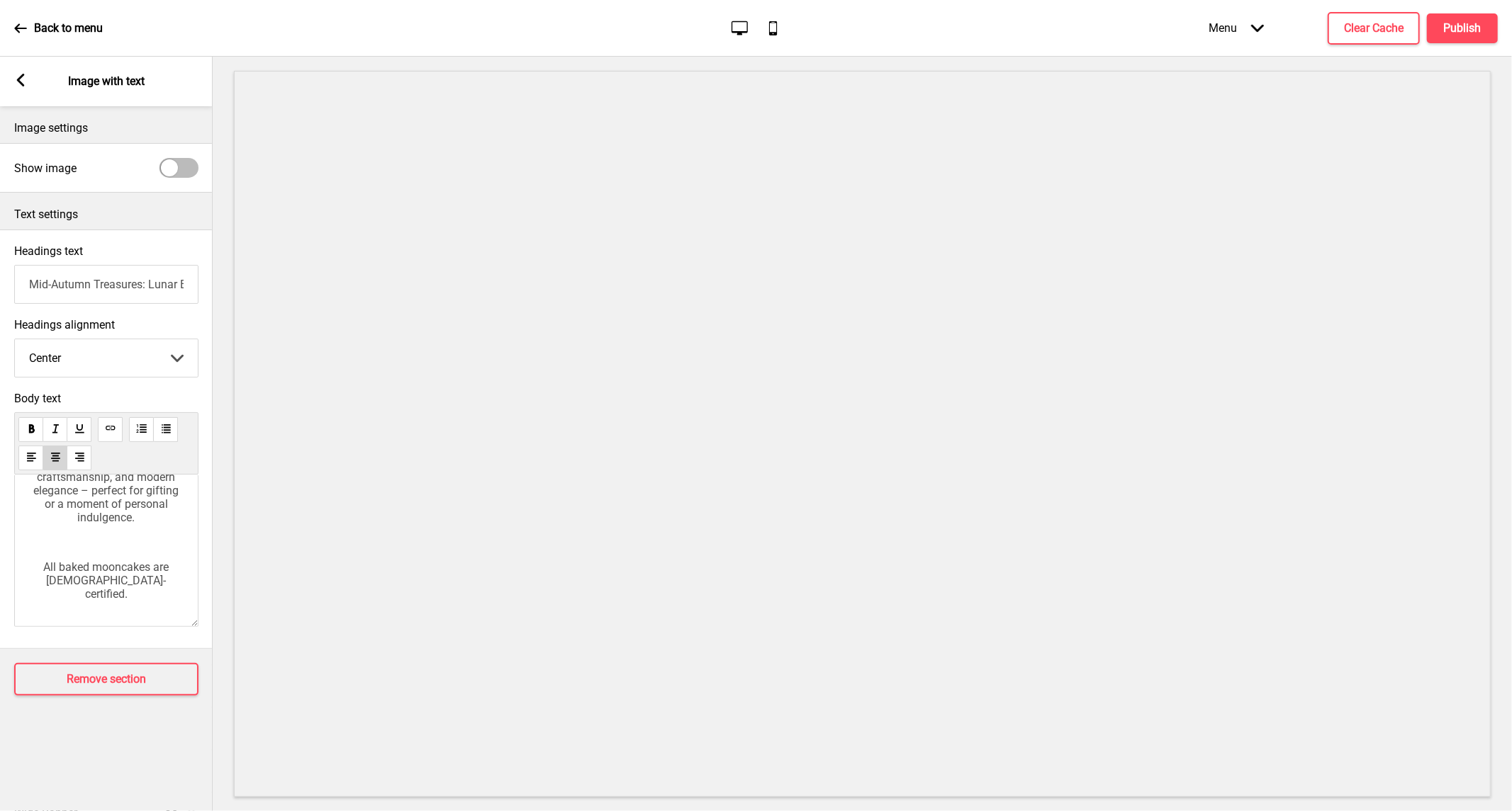
scroll to position [472, 0]
click at [1451, 18] on button "Publish" at bounding box center [1462, 28] width 71 height 30
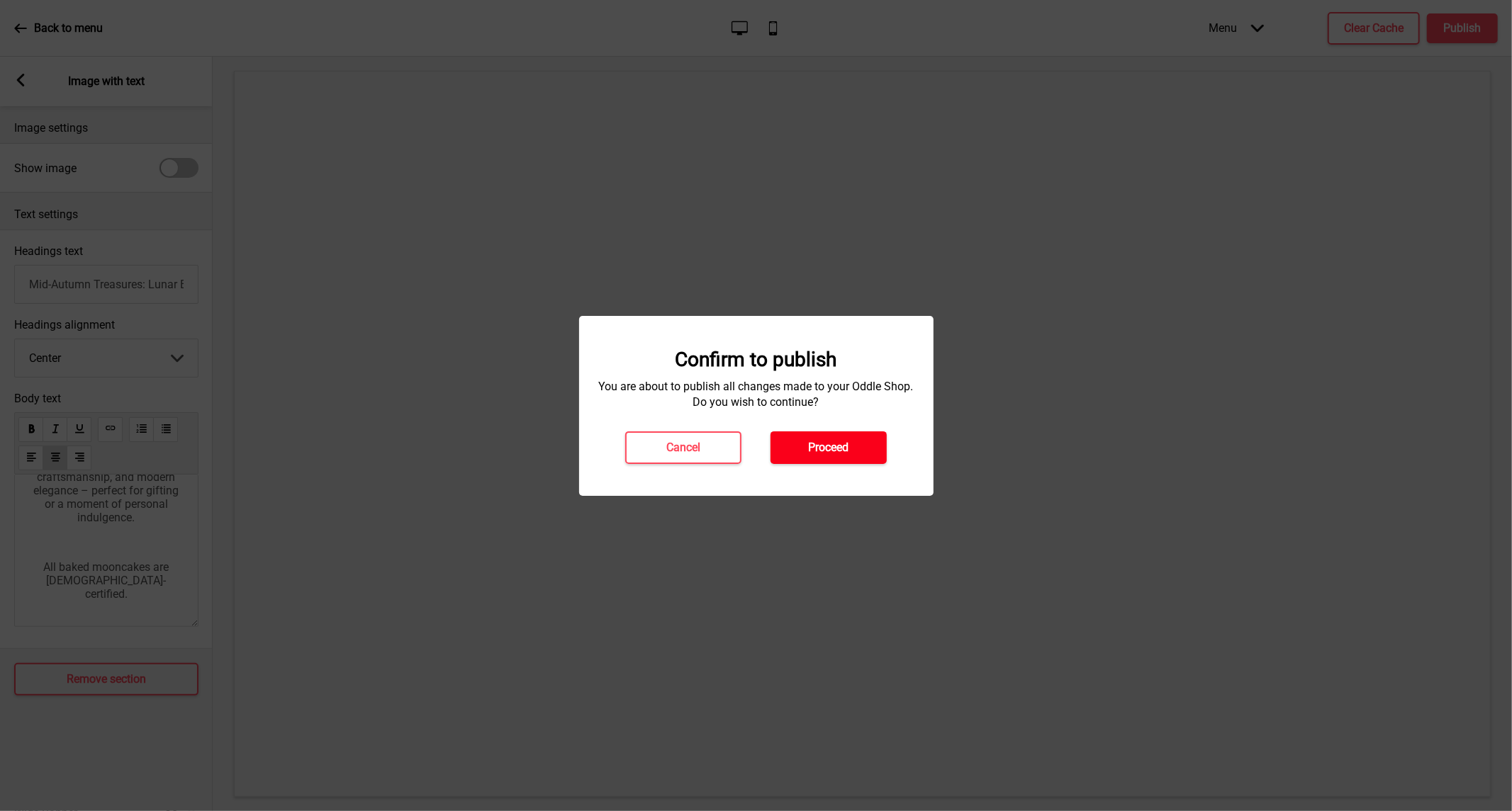
click at [802, 443] on button "Proceed" at bounding box center [829, 448] width 117 height 32
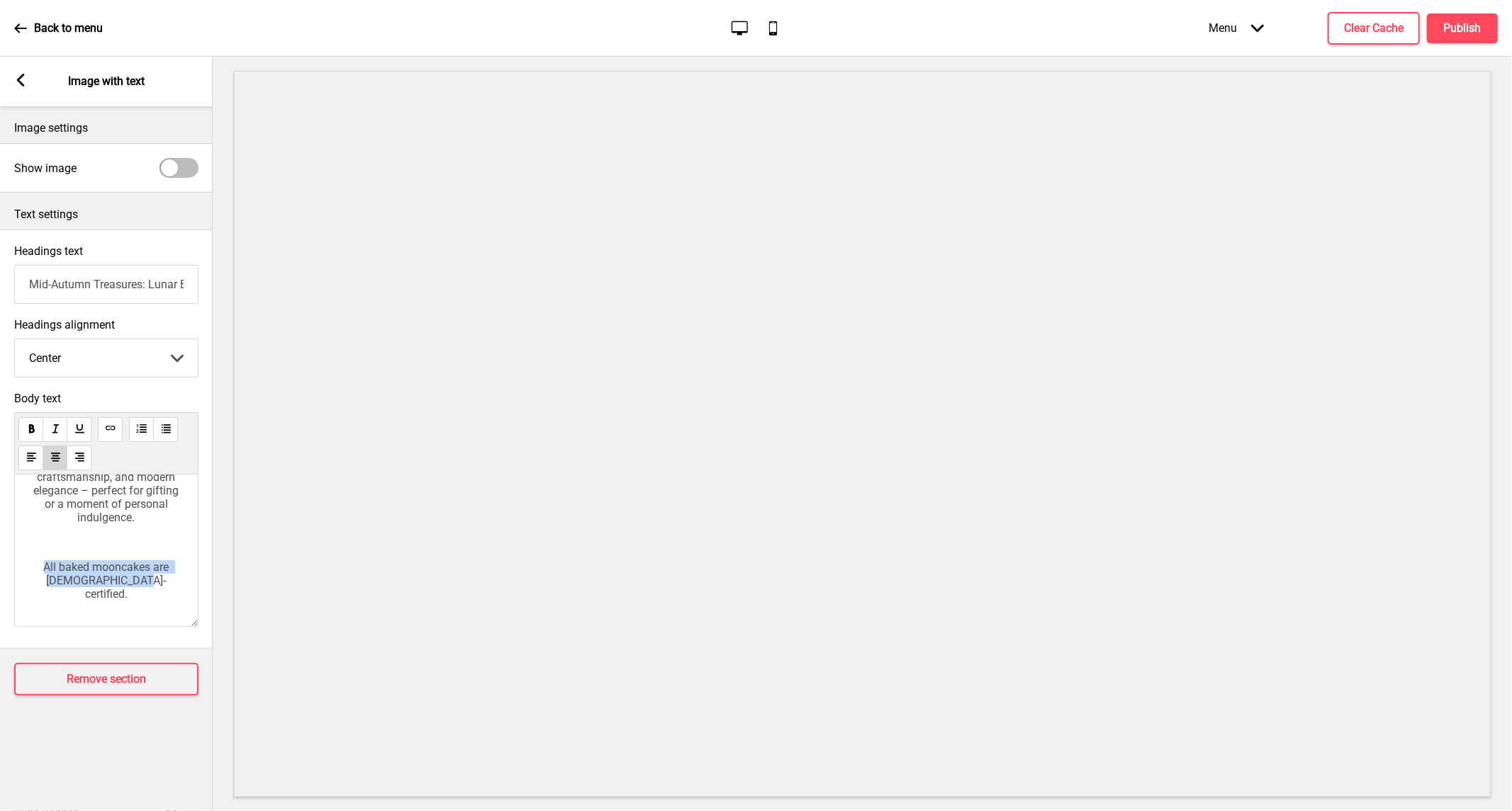
drag, startPoint x: 144, startPoint y: 605, endPoint x: 15, endPoint y: 580, distance: 131.4
click at [15, 580] on div "Celebrate this Mid-Autumn with award-winning Man [PERSON_NAME], featuring exqui…" at bounding box center [106, 550] width 184 height 152
copy span "All baked mooncakes are [DEMOGRAPHIC_DATA]-certified."
click at [97, 569] on div "Celebrate this Mid-Autumn with award-winning Man [PERSON_NAME], featuring exqui…" at bounding box center [106, 352] width 155 height 499
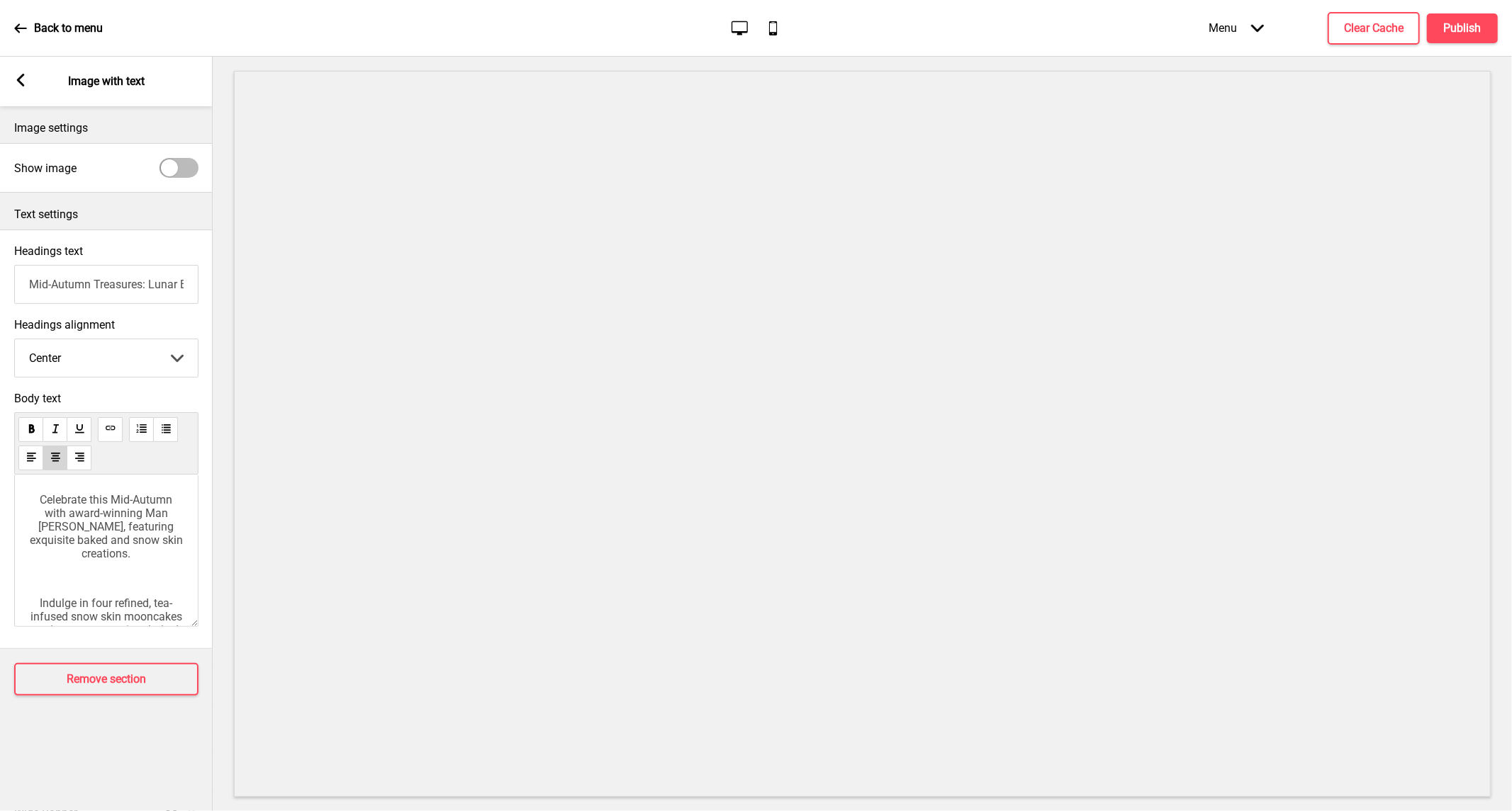
click at [97, 586] on p "﻿" at bounding box center [106, 579] width 155 height 13
click at [1428, 24] on button "Publish" at bounding box center [1462, 28] width 71 height 30
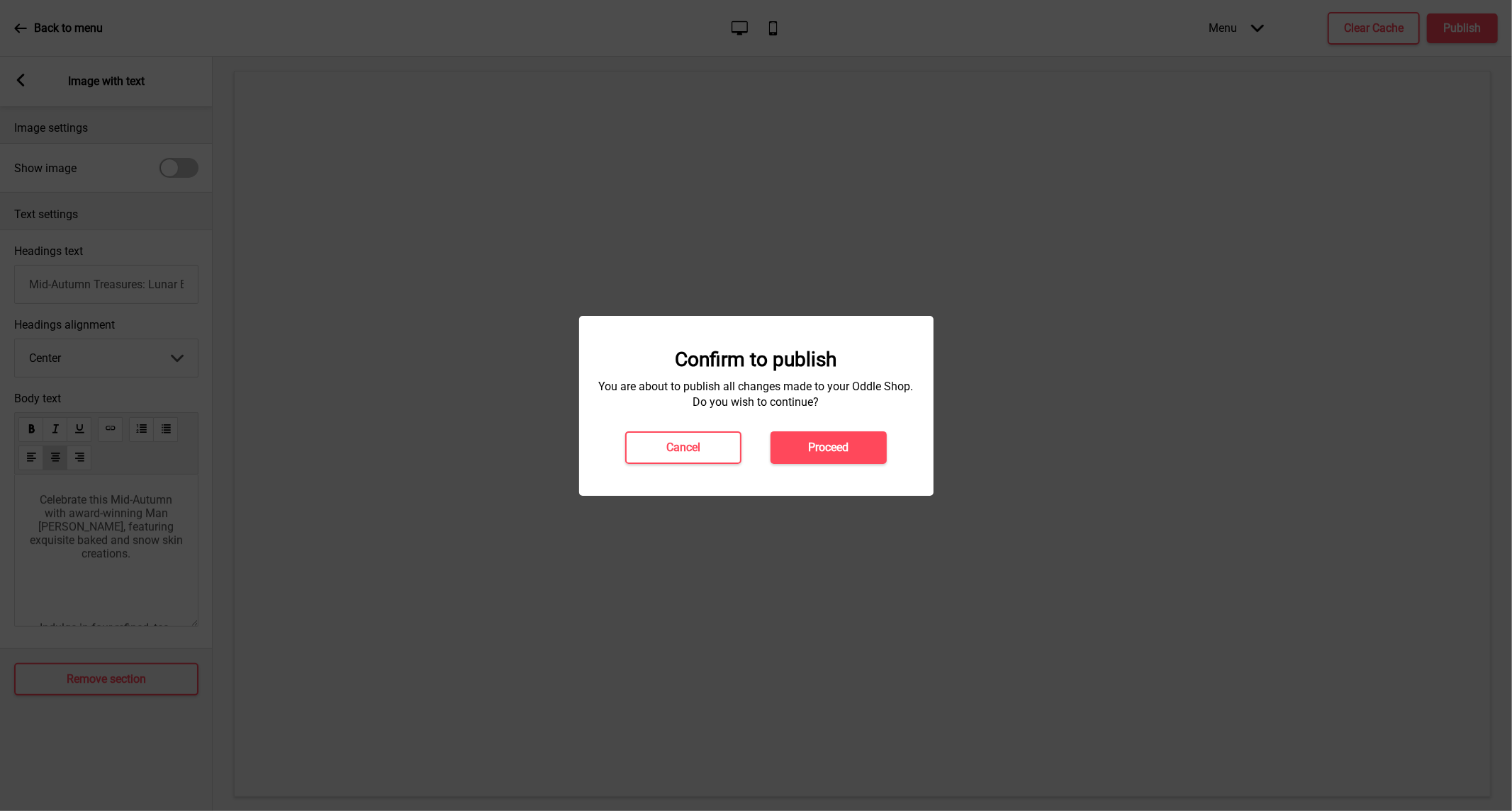
drag, startPoint x: 788, startPoint y: 470, endPoint x: 814, endPoint y: 451, distance: 32.2
click at [788, 470] on div "Confirm to publish You are about to publish all changes made to your Oddle Shop…" at bounding box center [756, 406] width 355 height 180
click at [815, 449] on h4 "Proceed" at bounding box center [829, 448] width 40 height 15
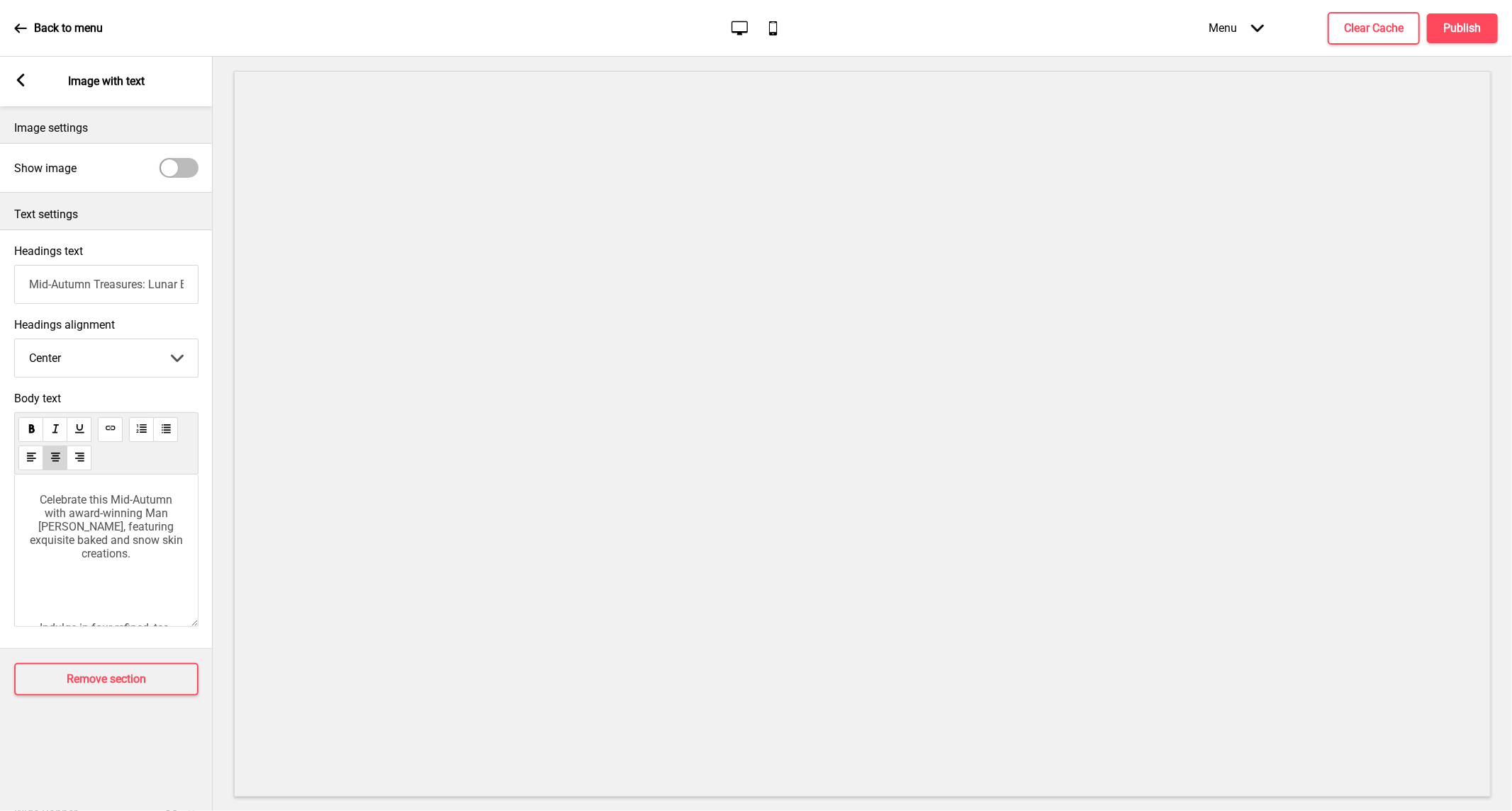
click at [72, 541] on span "Celebrate this Mid-Autumn with award-winning Man [PERSON_NAME], featuring exqui…" at bounding box center [107, 526] width 156 height 67
click at [23, 566] on div "Celebrate this Mid-Autumn with award-winning Man [PERSON_NAME], featuring exqui…" at bounding box center [106, 550] width 184 height 152
click at [34, 562] on span "Making a much-anticipated return is the InterContinental Negroni Lychee Martini…" at bounding box center [107, 603] width 158 height 202
click at [1470, 32] on h4 "Publish" at bounding box center [1462, 29] width 37 height 15
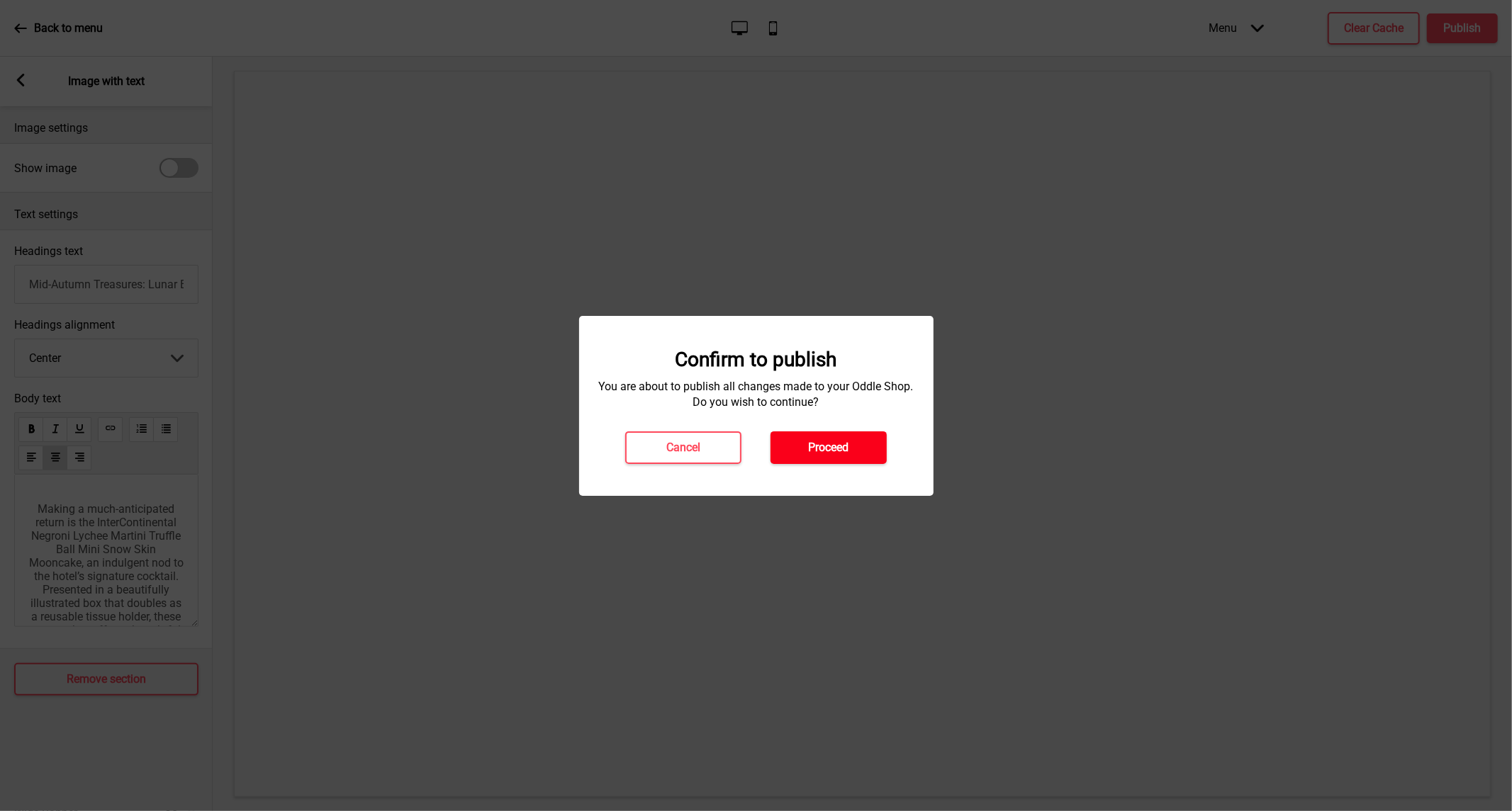
click at [819, 449] on h4 "Proceed" at bounding box center [829, 448] width 40 height 15
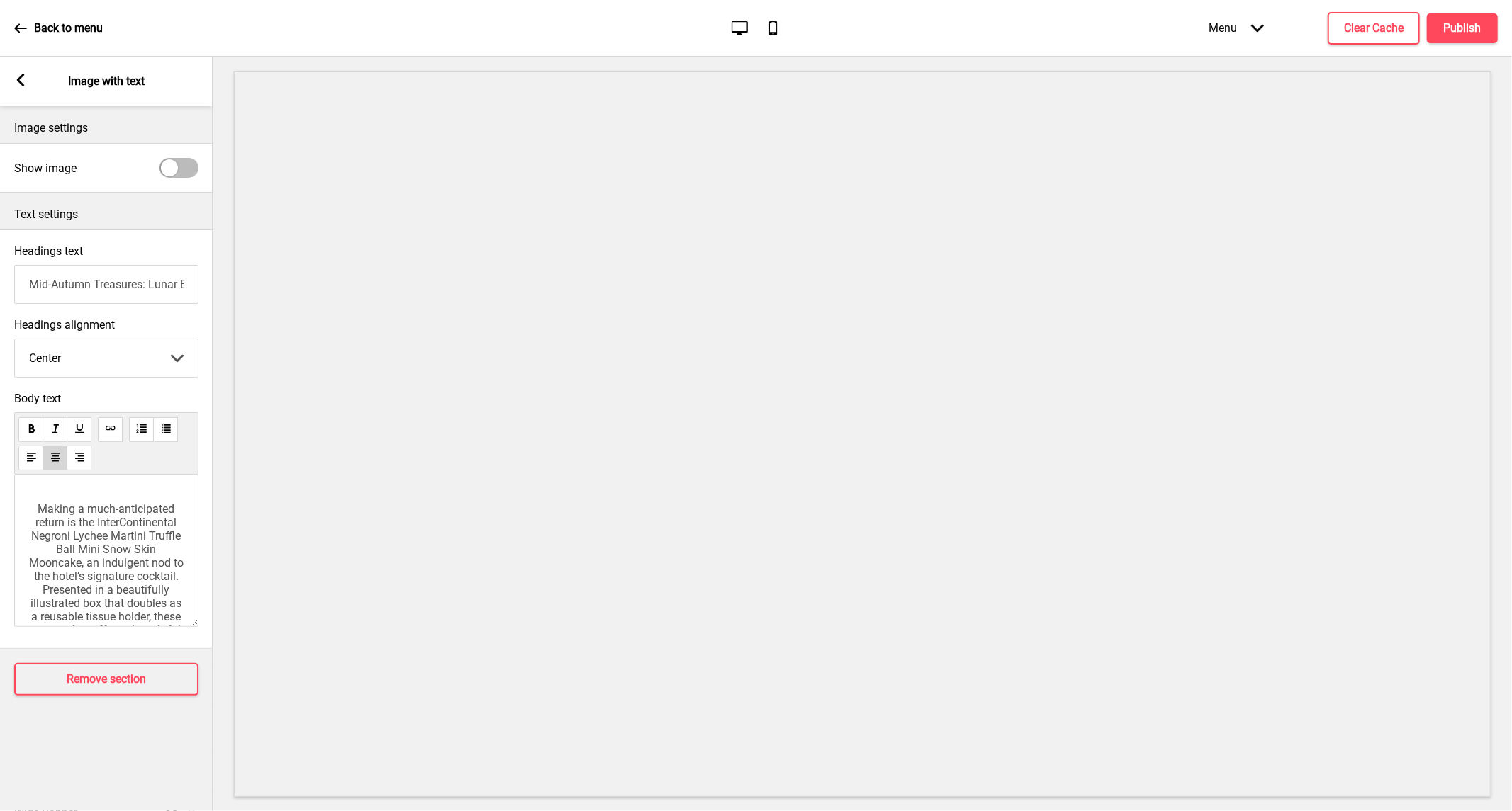
click at [29, 79] on div "Arrow left Image with text" at bounding box center [106, 81] width 213 height 50
click at [23, 81] on rect at bounding box center [20, 79] width 12 height 12
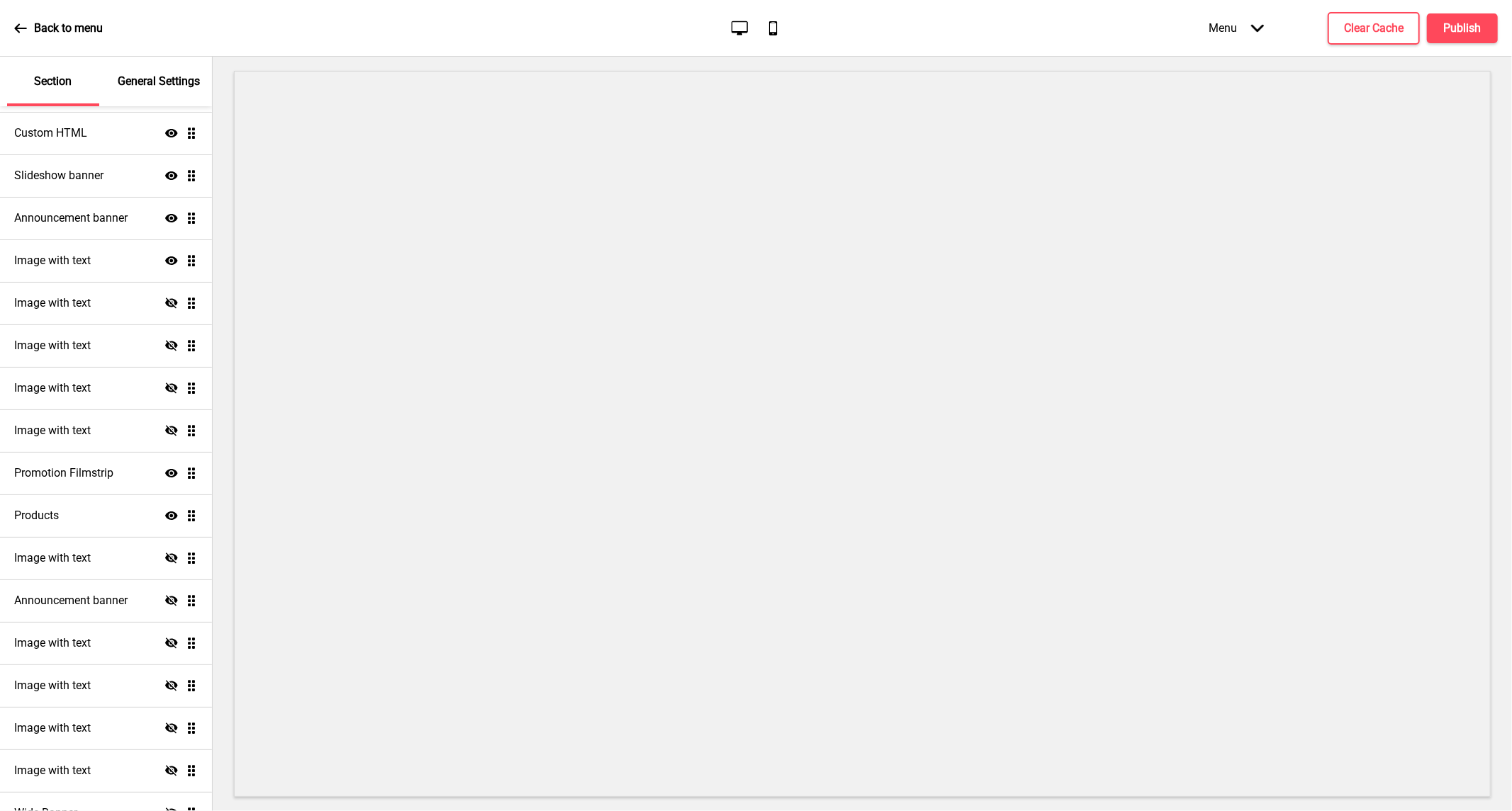
click at [167, 258] on div "Show Drag" at bounding box center [182, 260] width 32 height 12
select select "center"
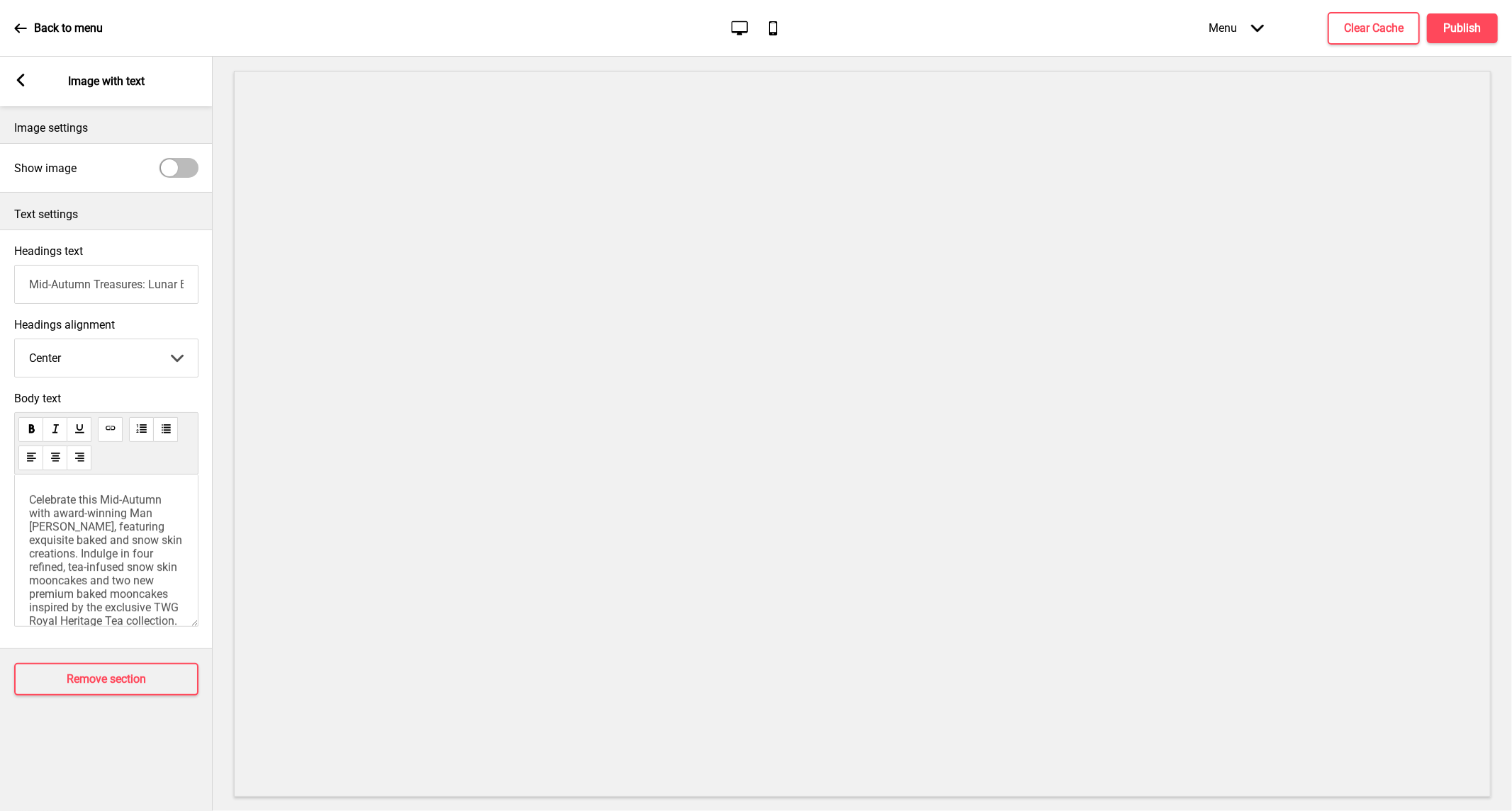
click at [26, 78] on rect at bounding box center [20, 79] width 12 height 12
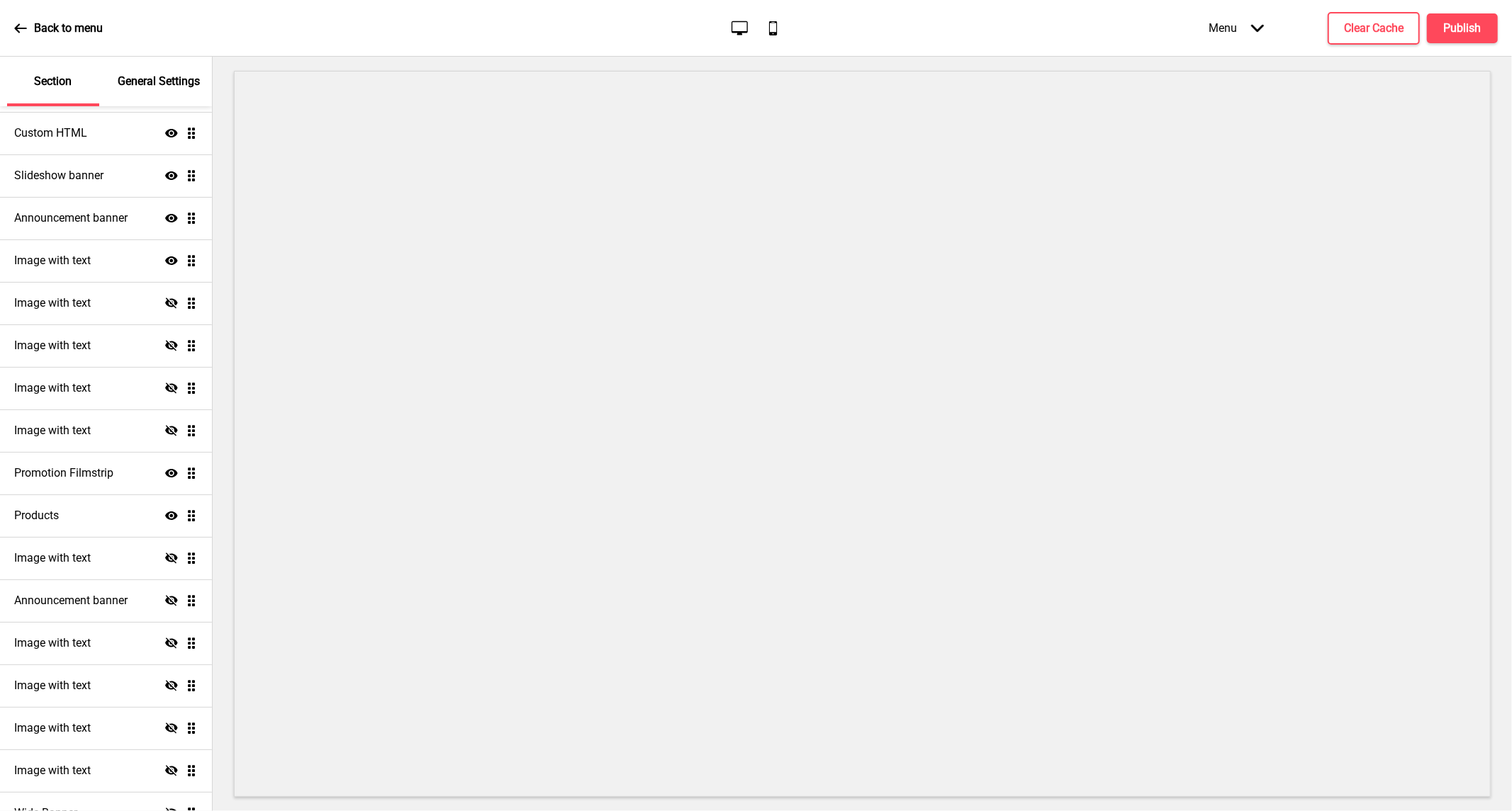
click at [165, 263] on icon "Show" at bounding box center [171, 260] width 12 height 12
click at [165, 348] on icon "Hide" at bounding box center [171, 345] width 12 height 12
click at [165, 348] on icon "Show" at bounding box center [171, 345] width 12 height 12
